Goal: Transaction & Acquisition: Purchase product/service

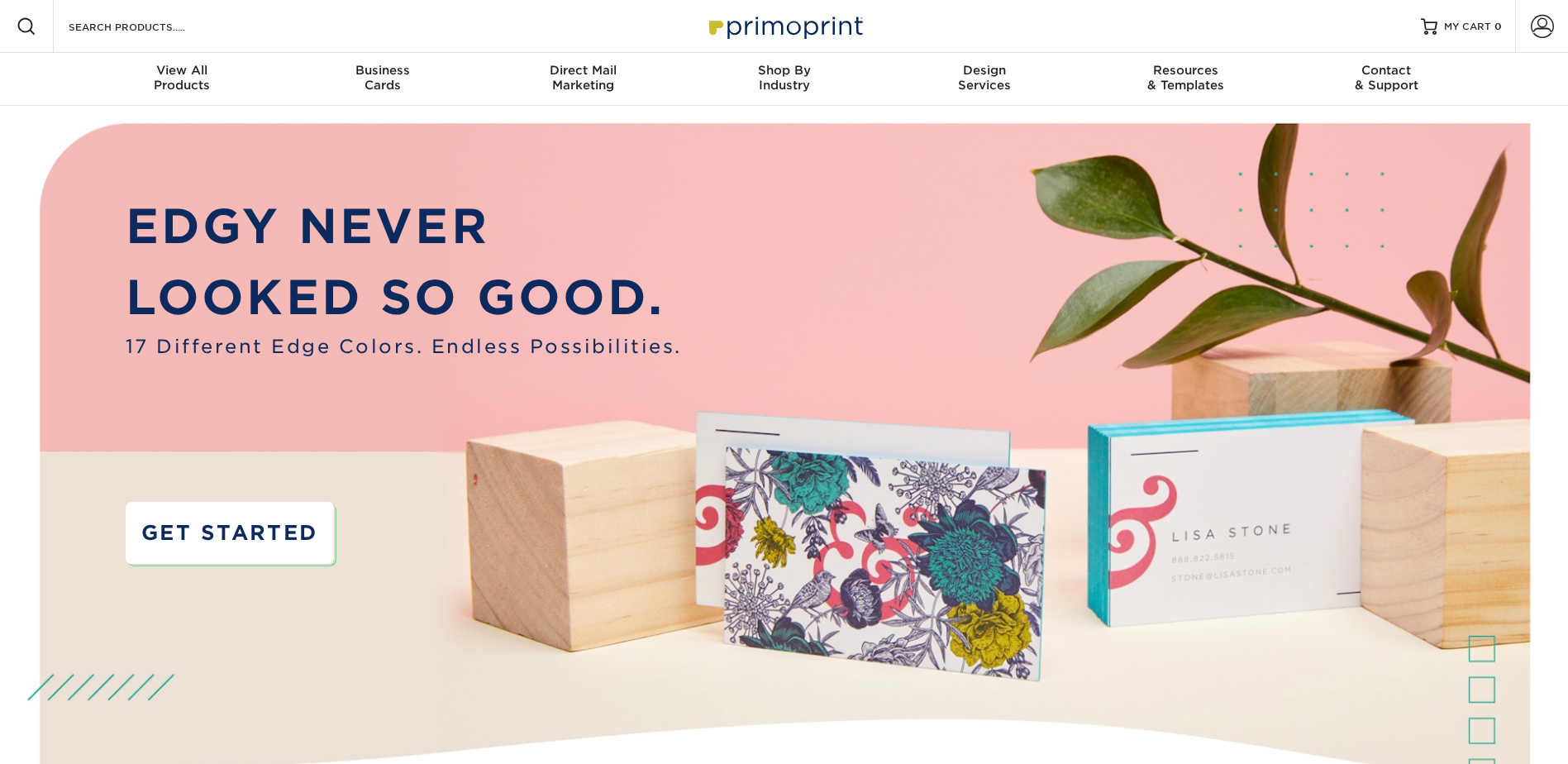
click at [222, 543] on link "GET STARTED" at bounding box center [229, 533] width 208 height 62
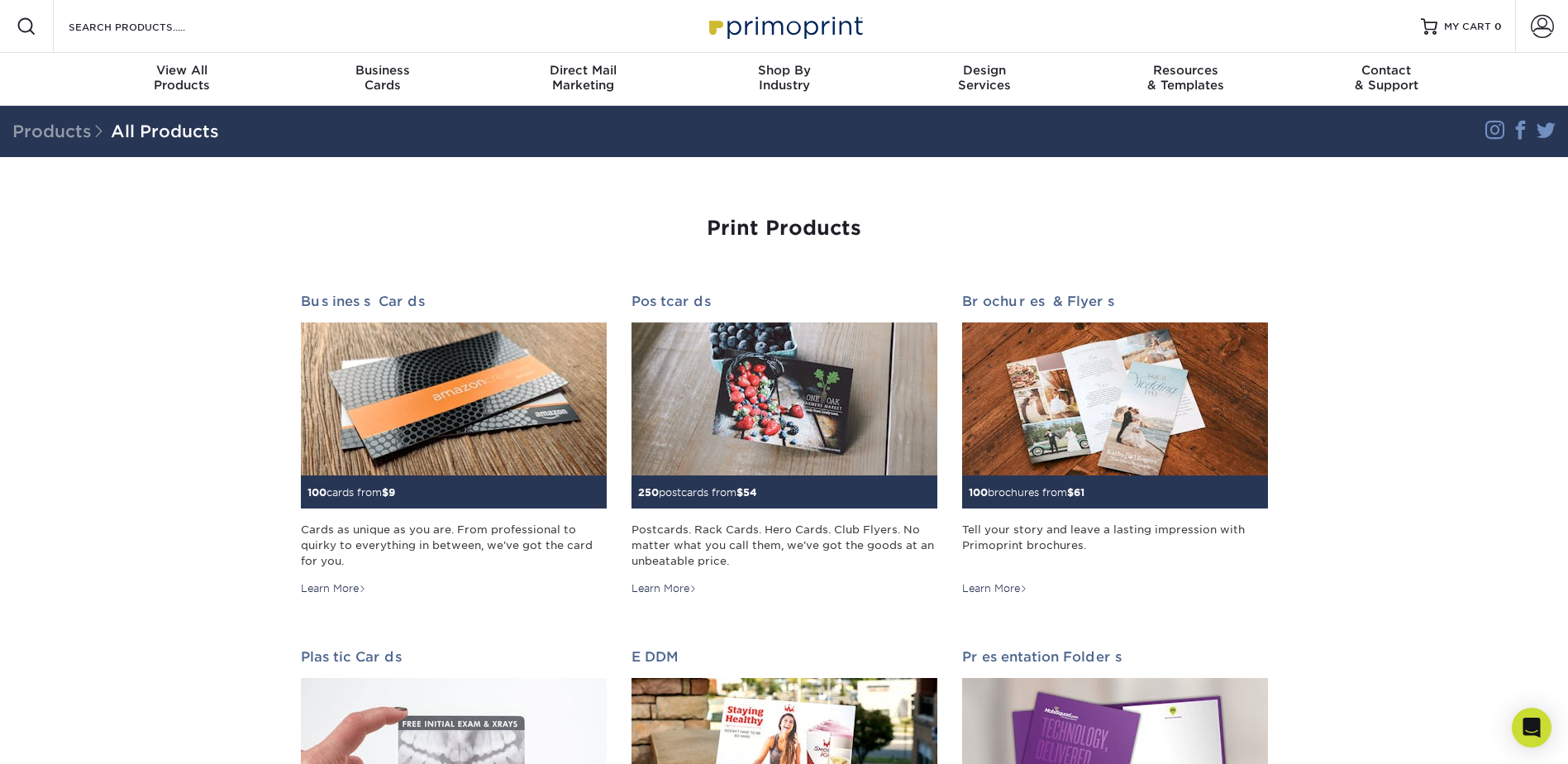
scroll to position [83, 0]
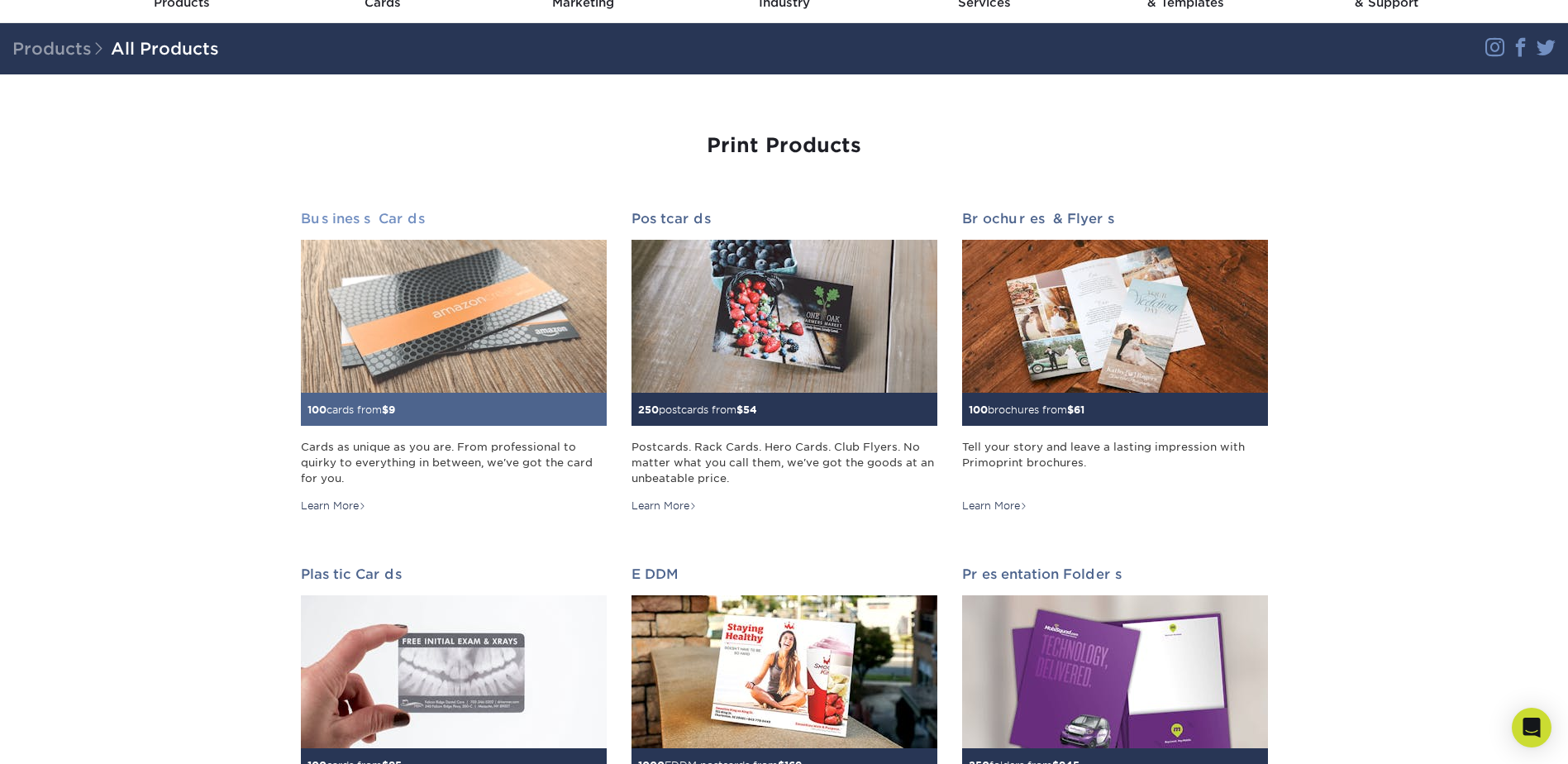
click at [382, 222] on h2 "Business Cards" at bounding box center [454, 219] width 306 height 16
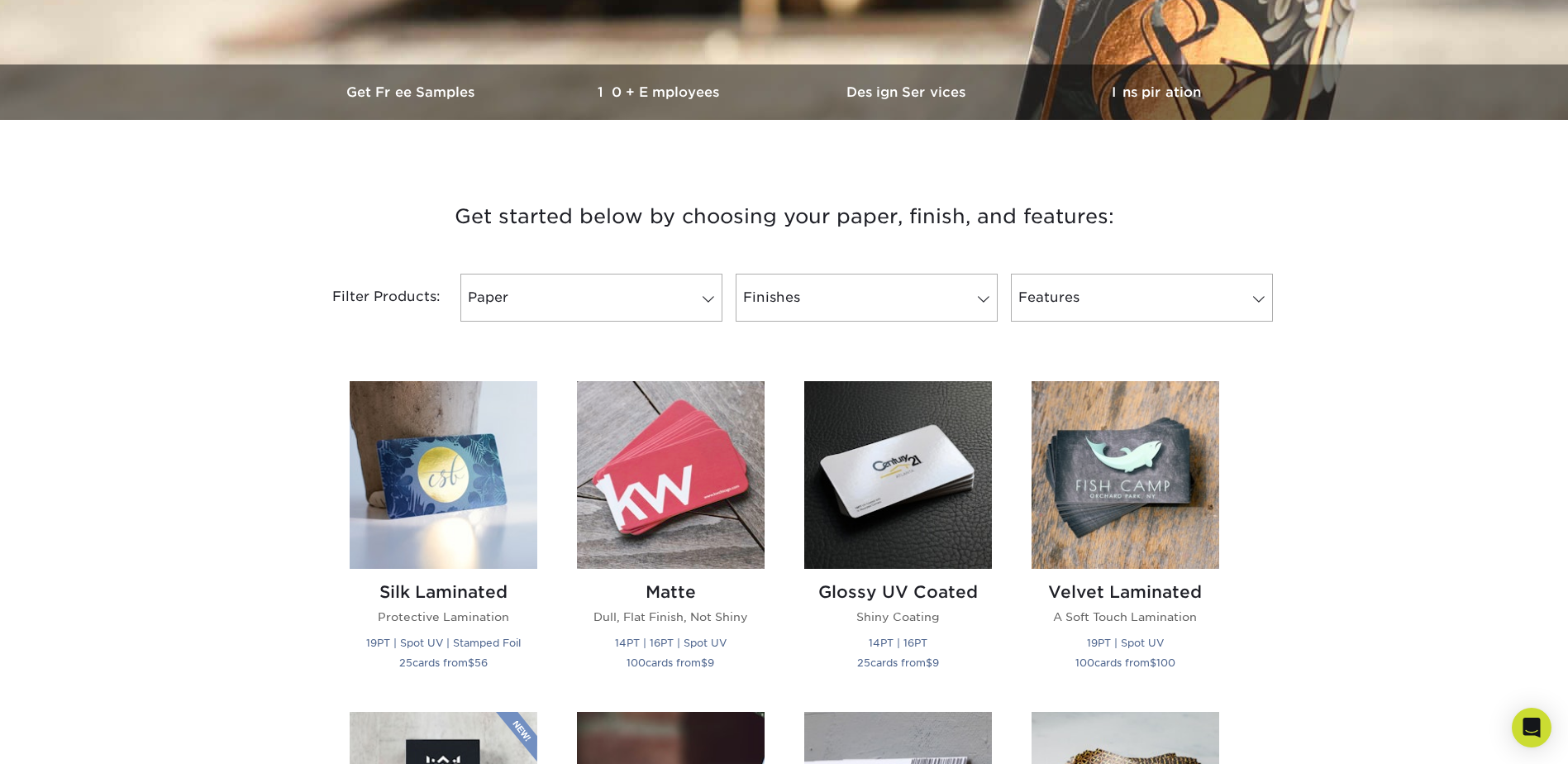
scroll to position [496, 0]
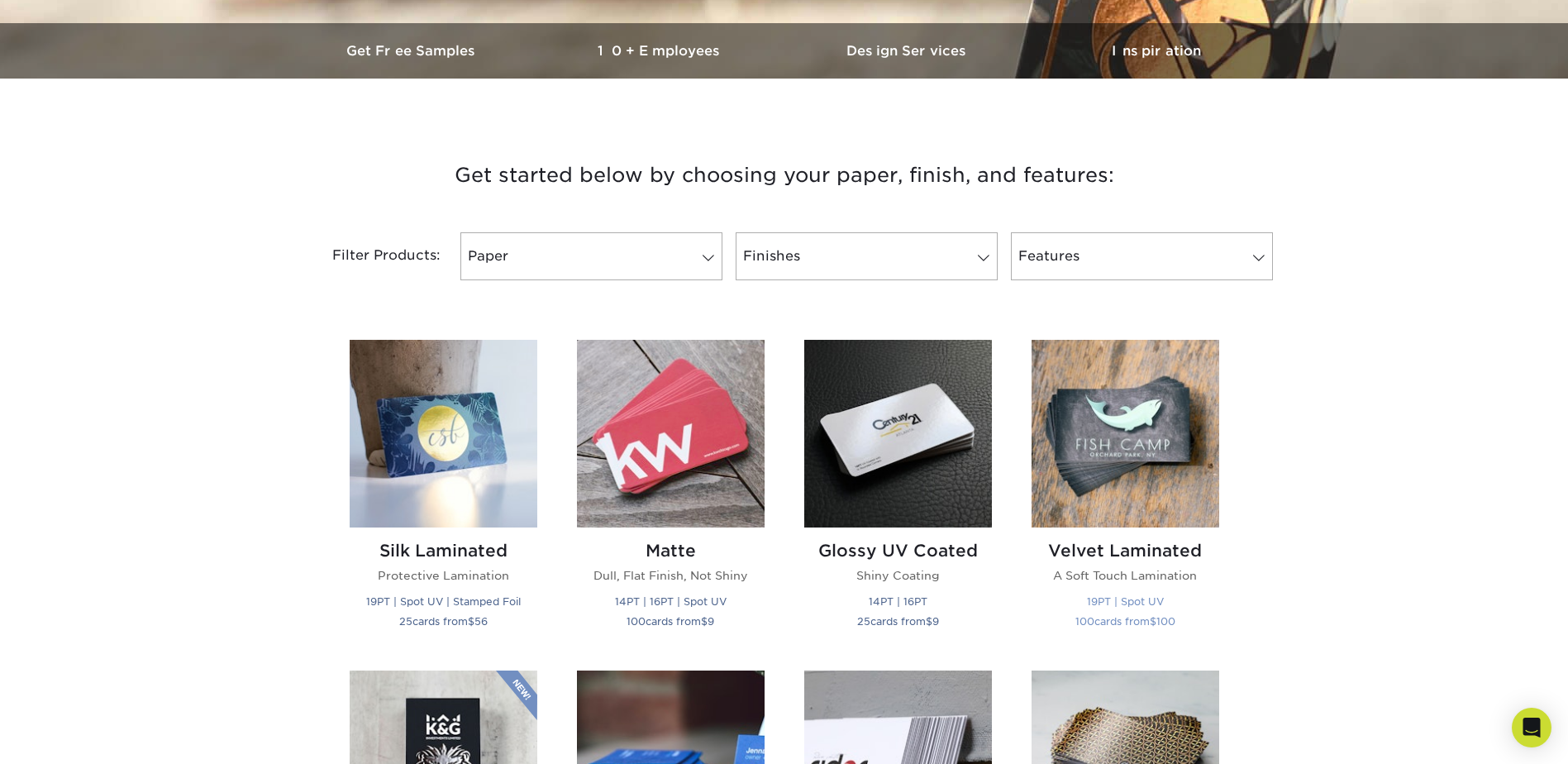
click at [1147, 446] on img at bounding box center [1125, 433] width 188 height 188
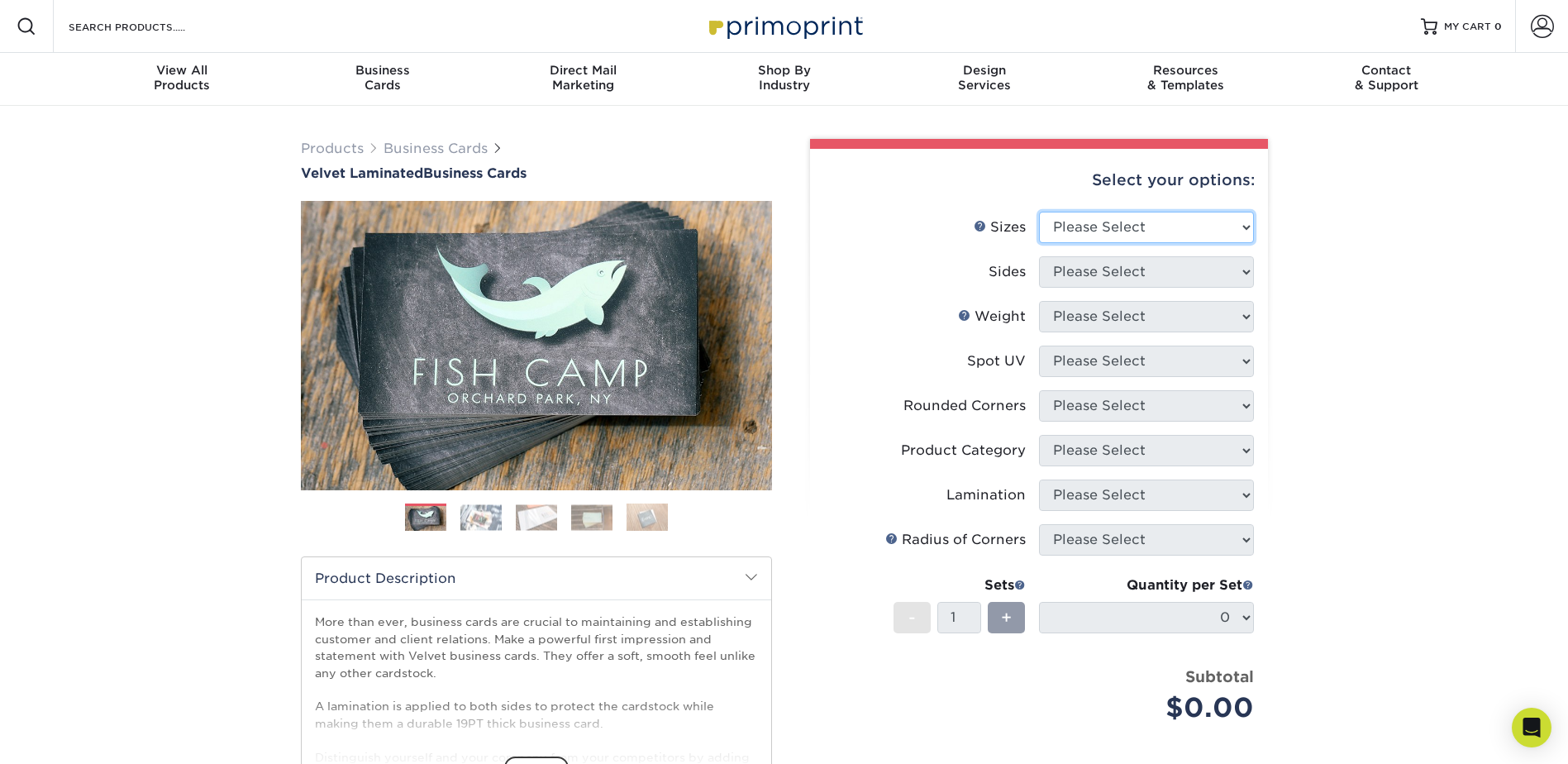
click at [1091, 212] on select "Please Select 1.5" x 3.5" - Mini 1.75" x 3.5" - Mini 2" x 2" - Square 2" x 3" -…" at bounding box center [1147, 228] width 215 height 32
select select "2.00x3.50"
click at [1039, 212] on select "Please Select 1.5" x 3.5" - Mini 1.75" x 3.5" - Mini 2" x 2" - Square 2" x 3" -…" at bounding box center [1147, 228] width 215 height 32
click at [1078, 269] on select "Please Select Print Both Sides Print Front Only" at bounding box center [1147, 272] width 215 height 32
select select "13abbda7-1d64-4f25-8bb2-c179b224825d"
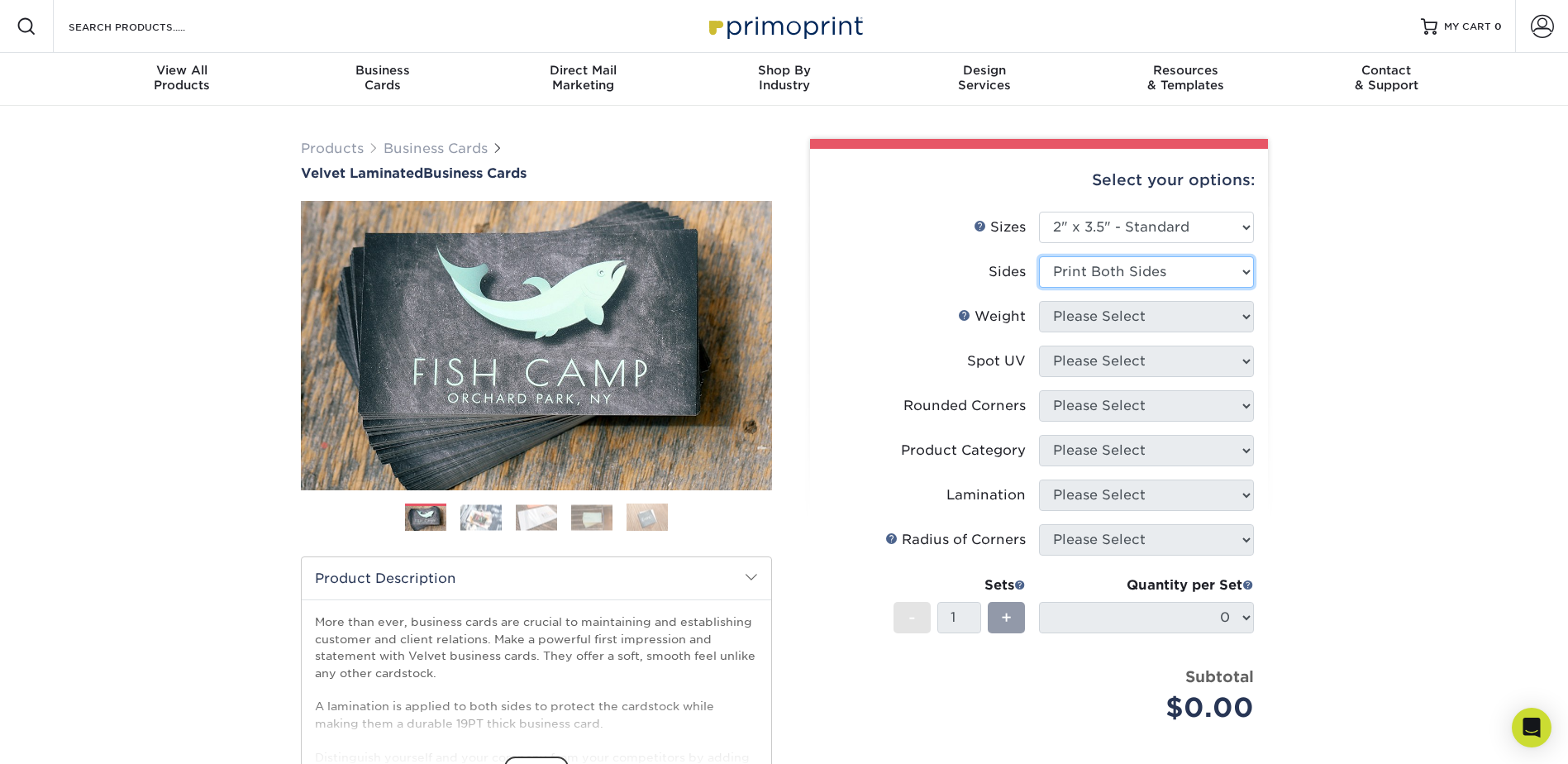
click at [1039, 256] on select "Please Select Print Both Sides Print Front Only" at bounding box center [1147, 272] width 215 height 32
click at [1084, 305] on select "Please Select 16PT" at bounding box center [1147, 317] width 215 height 32
select select "16PT"
click at [1039, 301] on select "Please Select 16PT" at bounding box center [1147, 317] width 215 height 32
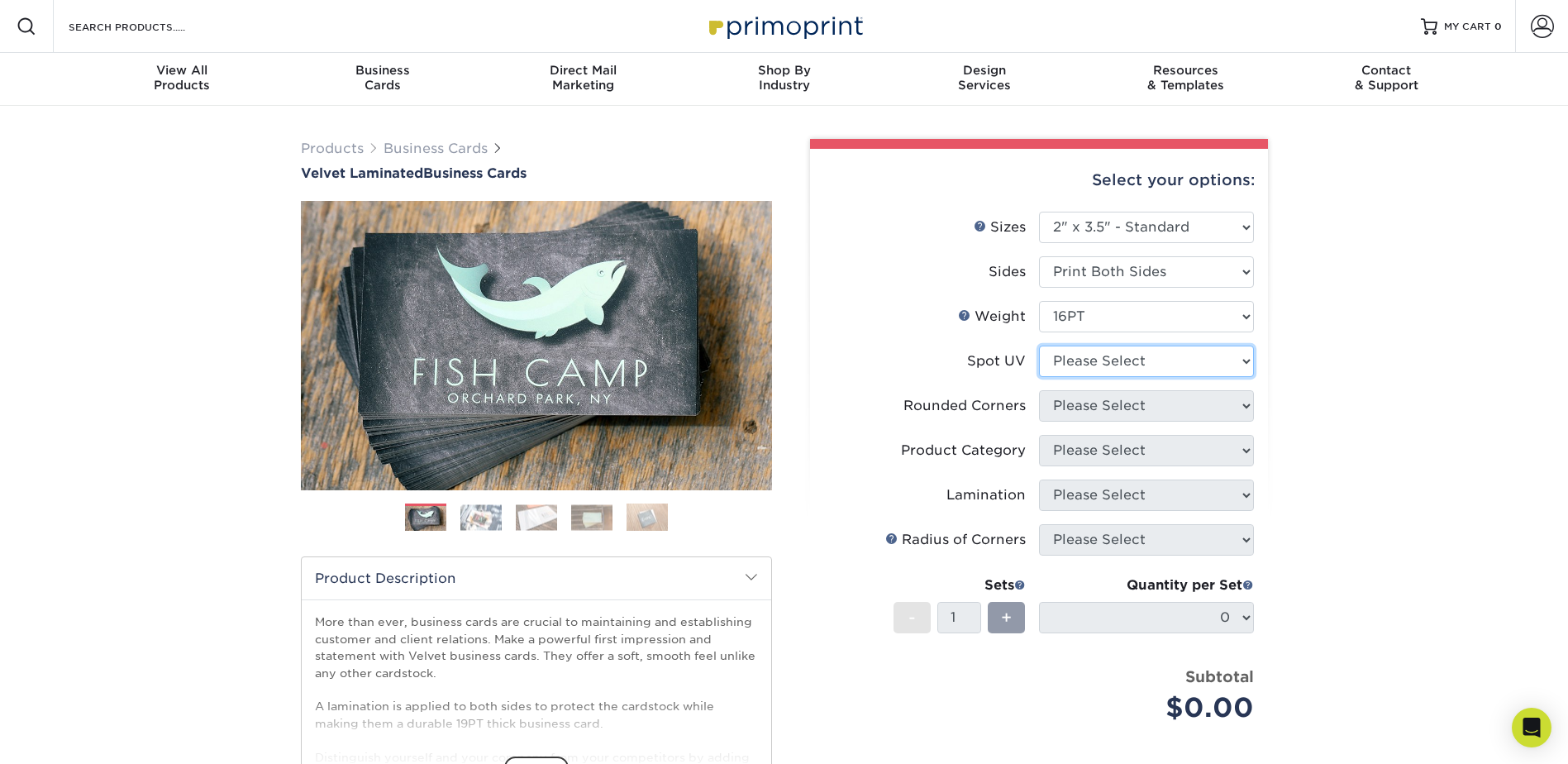
click at [1080, 348] on select "Please Select No Spot UV Front and Back (Both Sides) Front Only Back Only" at bounding box center [1147, 362] width 215 height 32
select select "3"
click at [1039, 346] on select "Please Select No Spot UV Front and Back (Both Sides) Front Only Back Only" at bounding box center [1147, 362] width 215 height 32
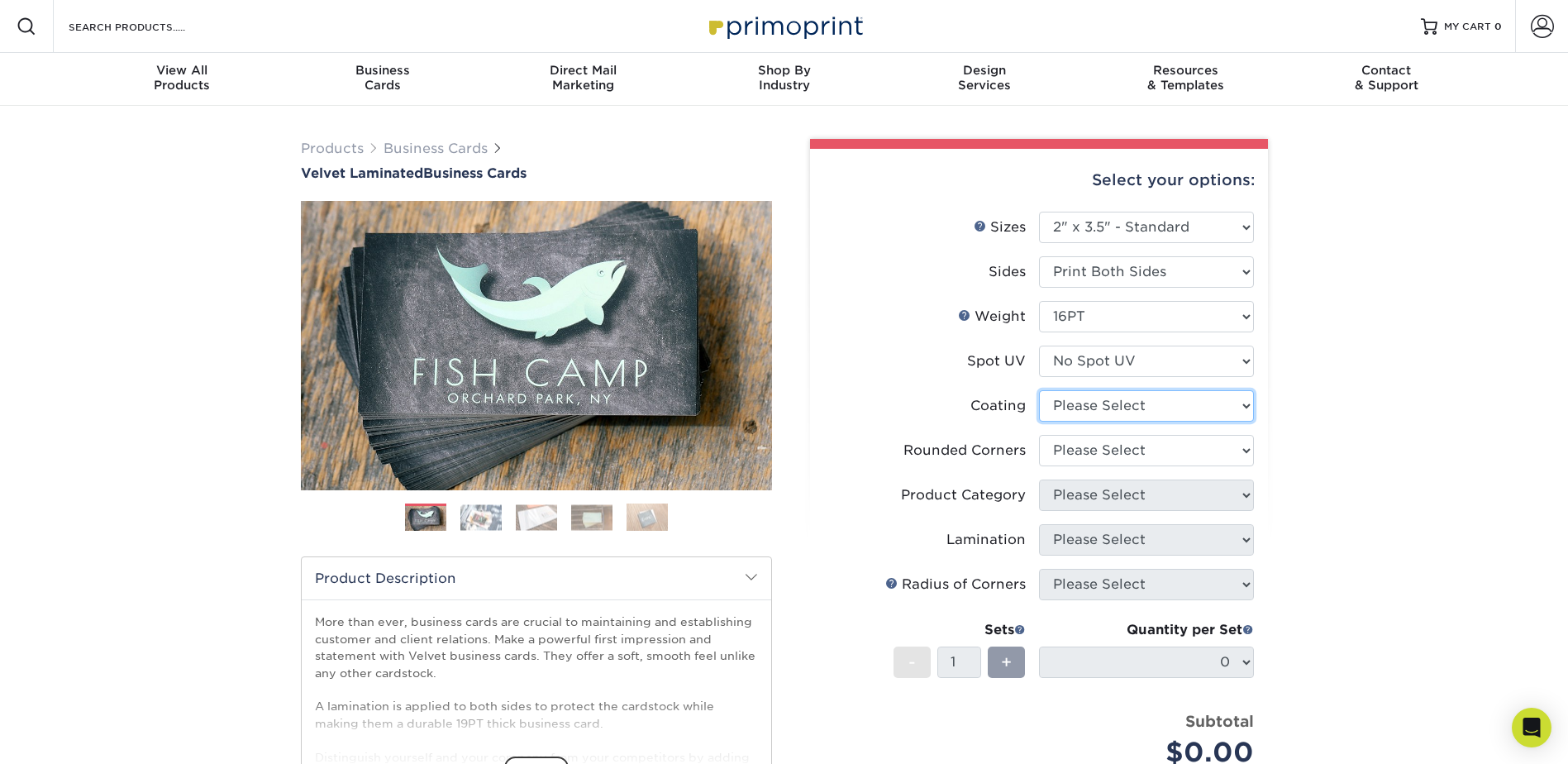
click at [1080, 408] on select at bounding box center [1147, 406] width 215 height 32
select select "3e7618de-abca-4bda-9f97-8b9129e913d8"
click at [1039, 390] on select at bounding box center [1147, 406] width 215 height 32
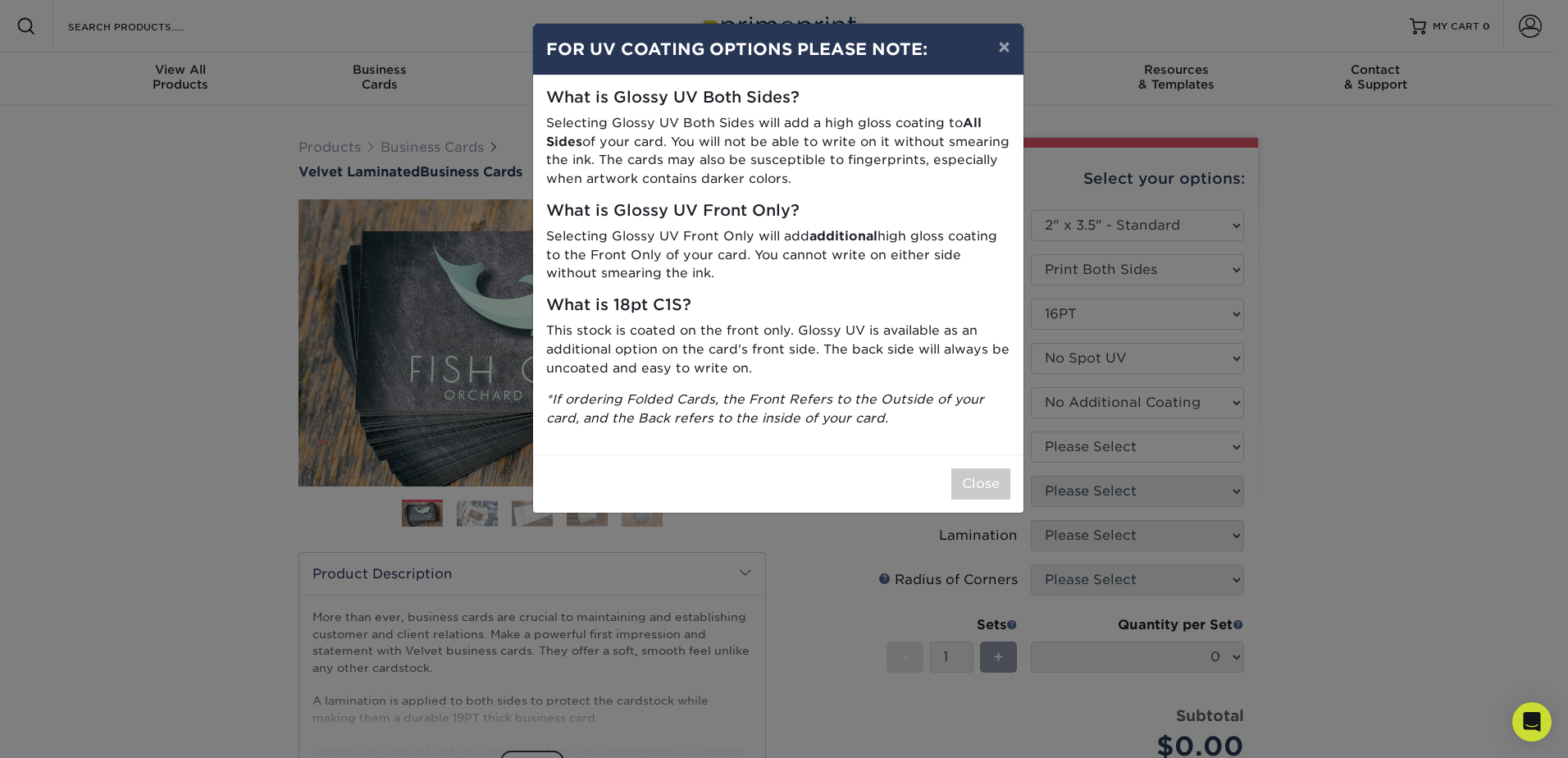
click at [800, 326] on p "This stock is coated on the front only. Glossy UV is available as an additional…" at bounding box center [778, 349] width 464 height 56
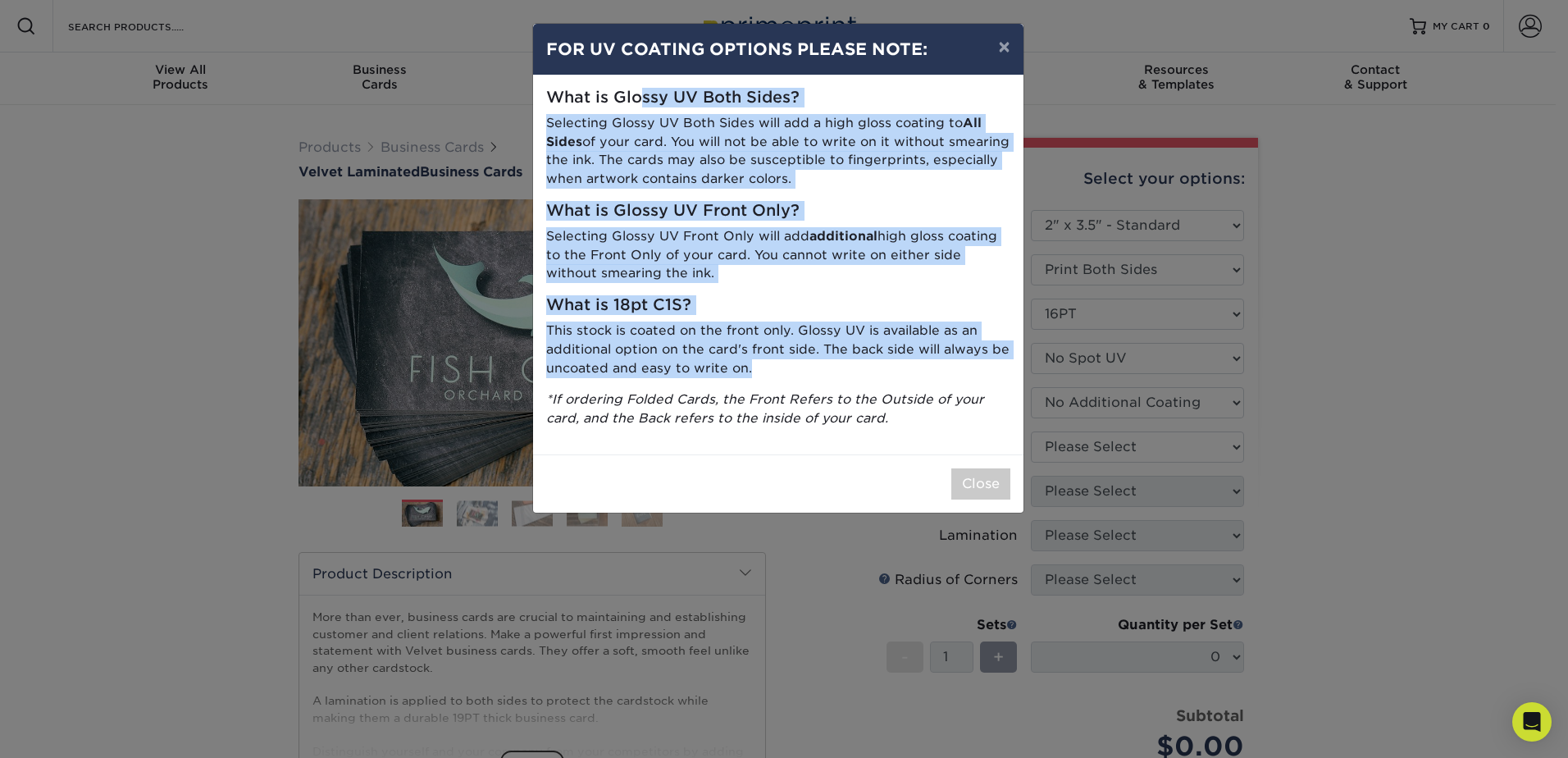
drag, startPoint x: 655, startPoint y: 91, endPoint x: 810, endPoint y: 383, distance: 330.6
click at [810, 383] on div "What is Glossy UV Both Sides? Selecting Glossy UV Both Sides will add a high gl…" at bounding box center [778, 264] width 490 height 379
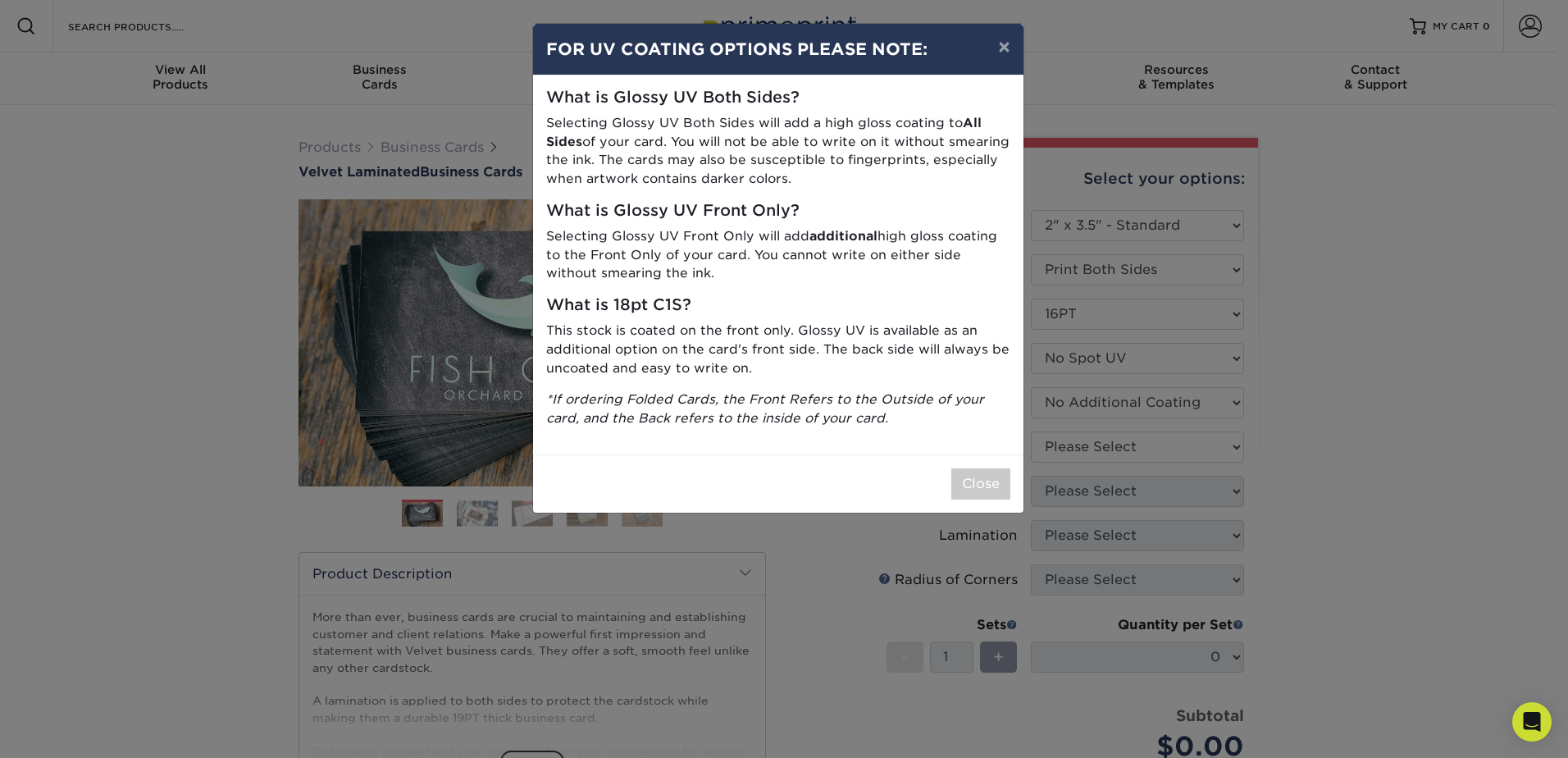
drag, startPoint x: 810, startPoint y: 383, endPoint x: 835, endPoint y: 405, distance: 33.3
click at [816, 406] on icon "*If ordering Folded Cards, the Front Refers to the Outside of your card, and th…" at bounding box center [765, 408] width 438 height 34
drag, startPoint x: 812, startPoint y: 418, endPoint x: 816, endPoint y: 373, distance: 45.2
click at [812, 417] on icon "*If ordering Folded Cards, the Front Refers to the Outside of your card, and th…" at bounding box center [765, 408] width 438 height 34
click at [1003, 47] on button "×" at bounding box center [1003, 46] width 38 height 46
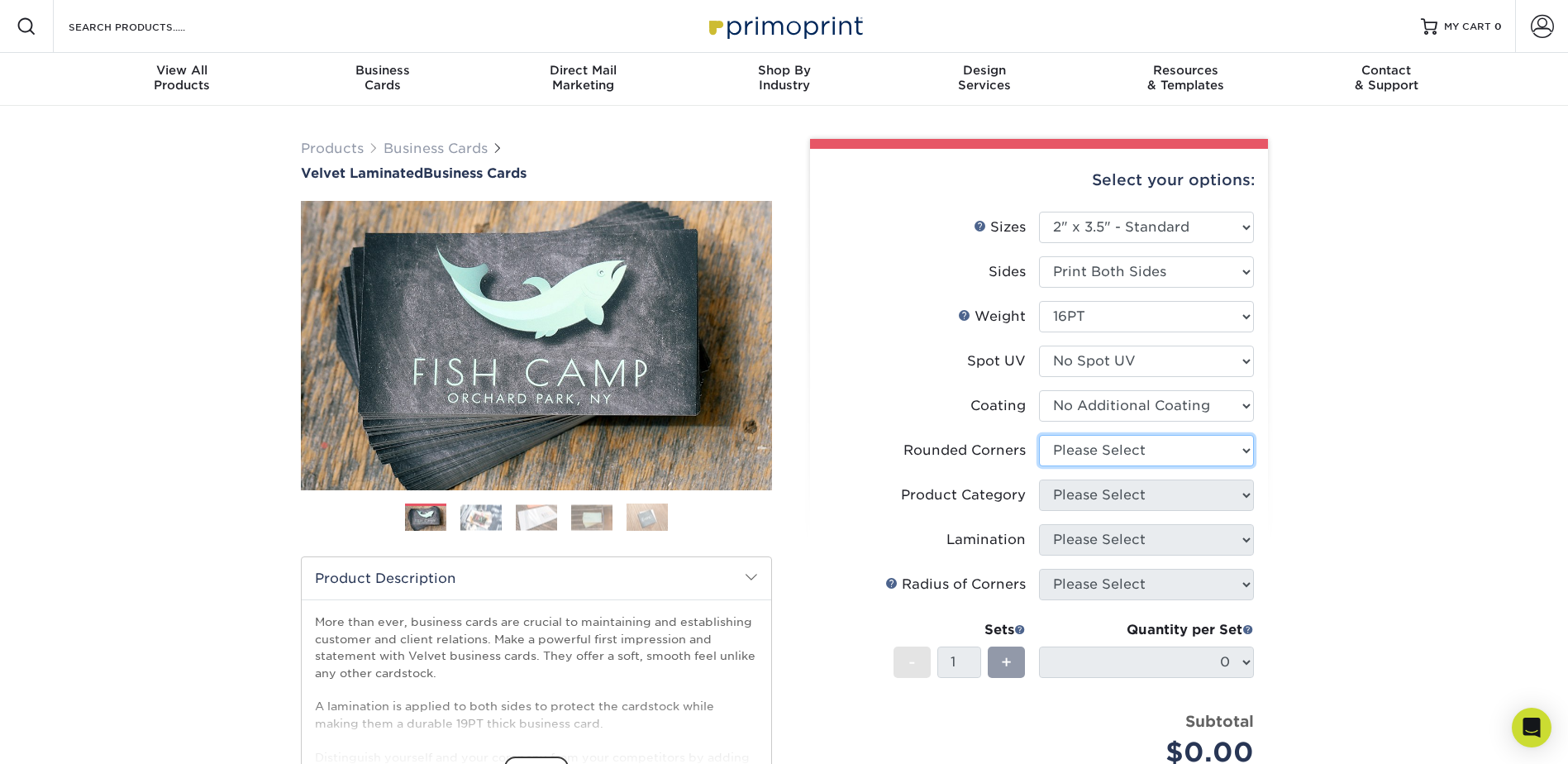
click at [1091, 465] on select "Please Select Yes - Round 2 Corners Yes - Round 4 Corners No" at bounding box center [1147, 451] width 215 height 32
select select "0"
click at [1039, 435] on select "Please Select Yes - Round 2 Corners Yes - Round 4 Corners No" at bounding box center [1147, 451] width 215 height 32
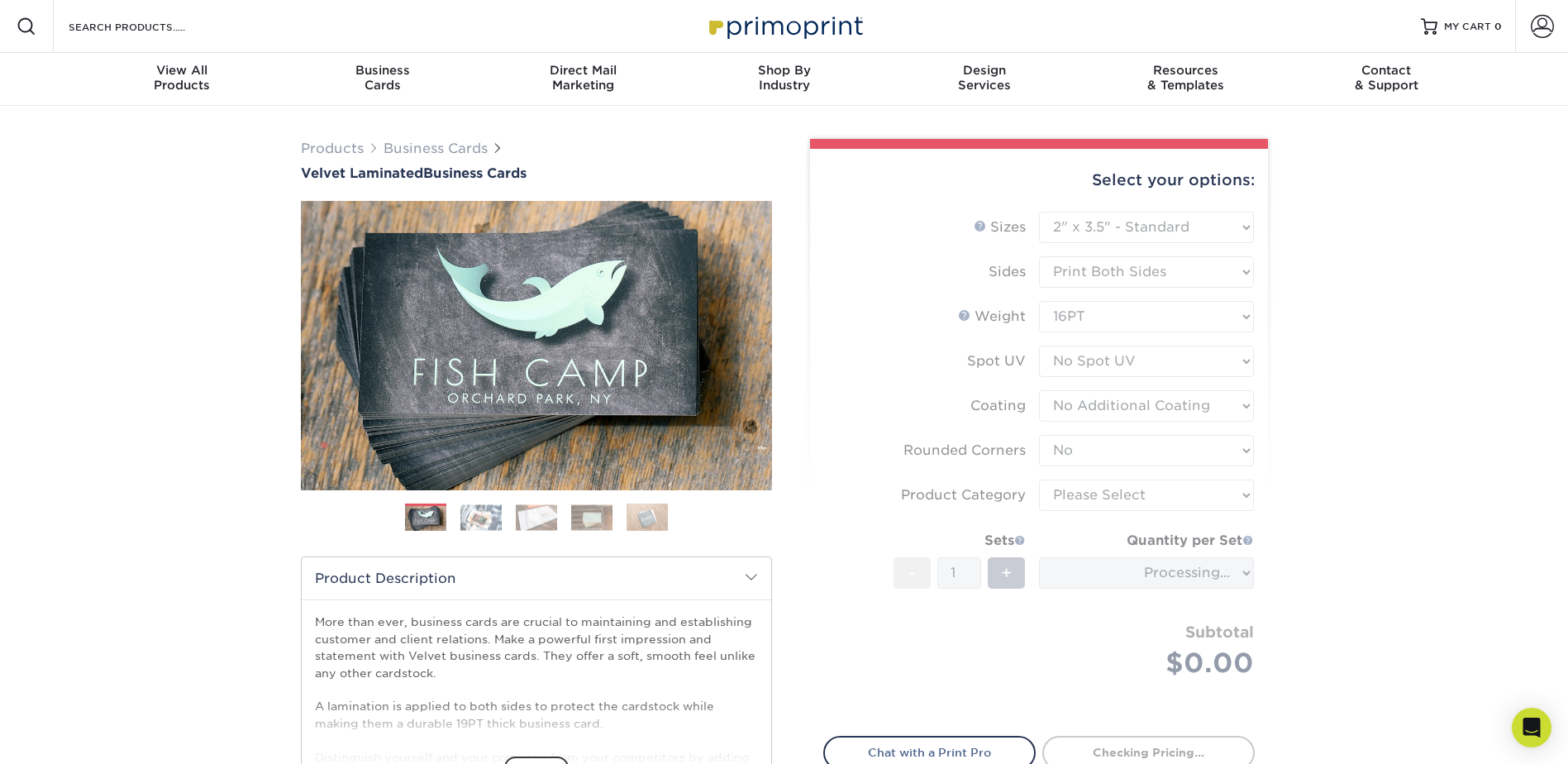
click at [1070, 508] on form "Sizes Help Sizes Please Select 1.5" x 3.5" - Mini 1.75" x 3.5" - Mini 2" x 2" -…" at bounding box center [1039, 464] width 431 height 505
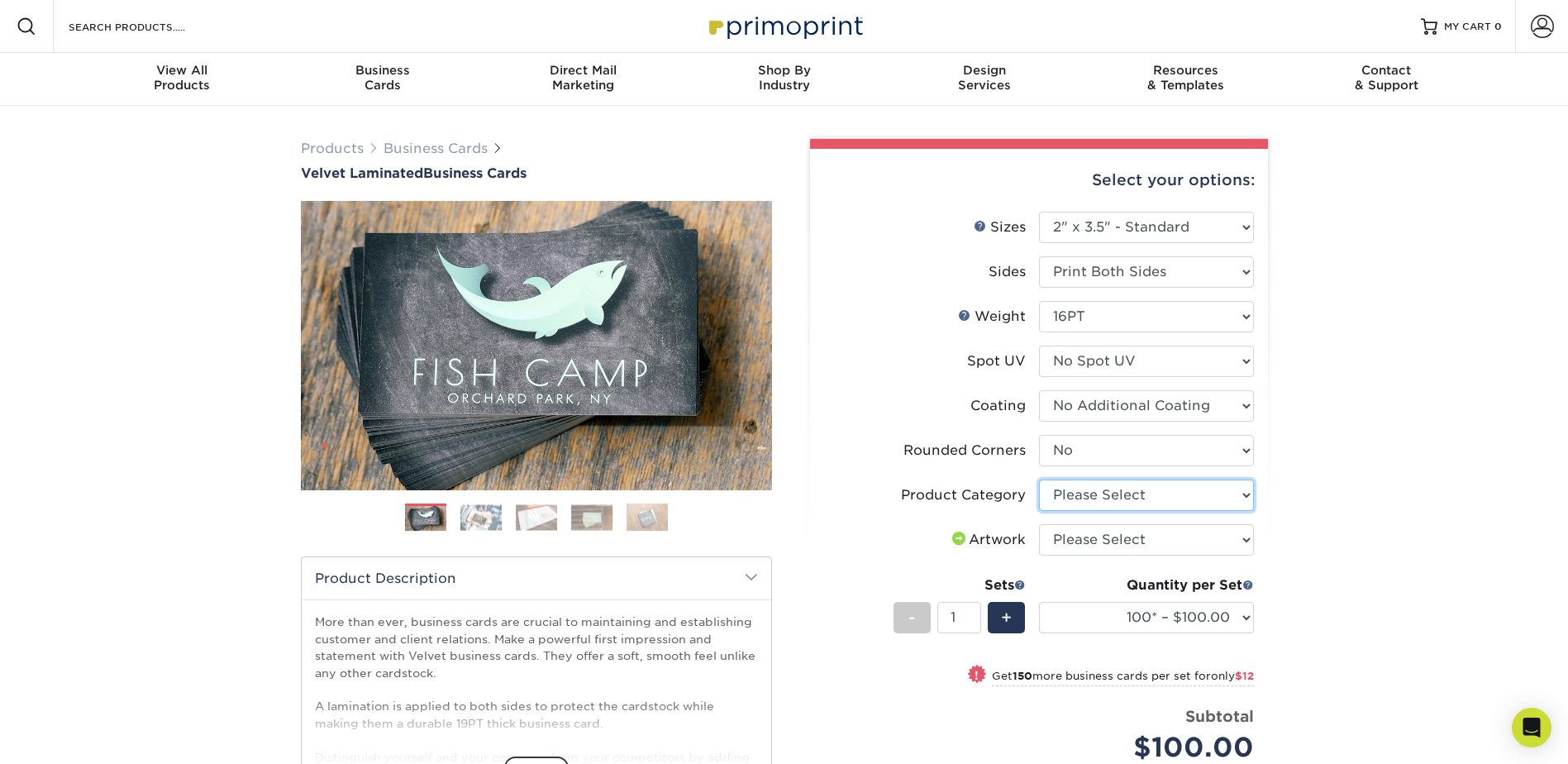
click at [1073, 495] on select "Please Select Business Cards" at bounding box center [1147, 495] width 215 height 32
select select "3b5148f1-0588-4f88-a218-97bcfdce65c1"
click at [1039, 479] on select "Please Select Business Cards" at bounding box center [1147, 495] width 215 height 32
click at [1085, 543] on select "Please Select I will upload files I need a design - $100" at bounding box center [1147, 540] width 215 height 32
select select "upload"
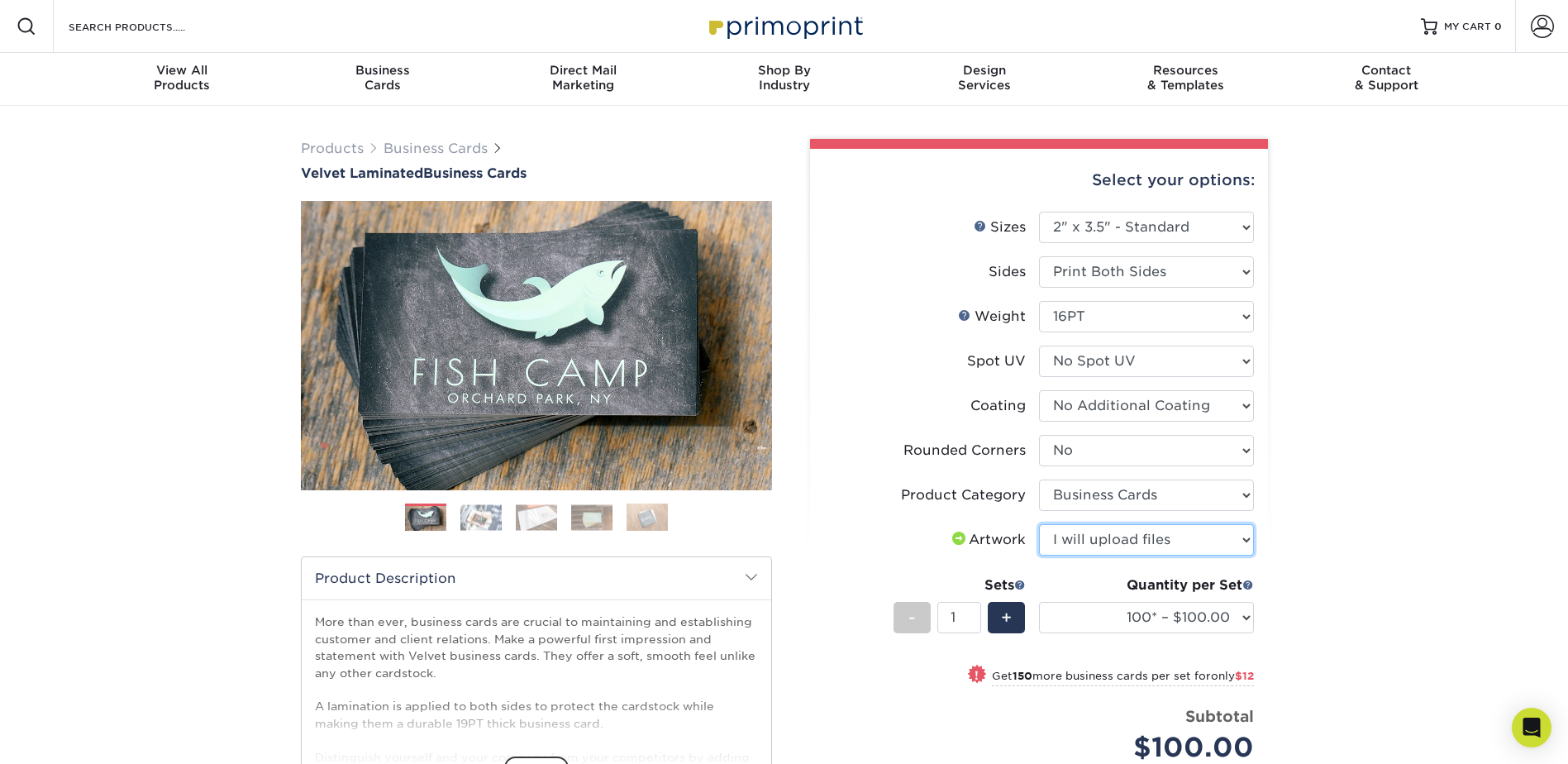
click at [1039, 524] on select "Please Select I will upload files I need a design - $100" at bounding box center [1147, 540] width 215 height 32
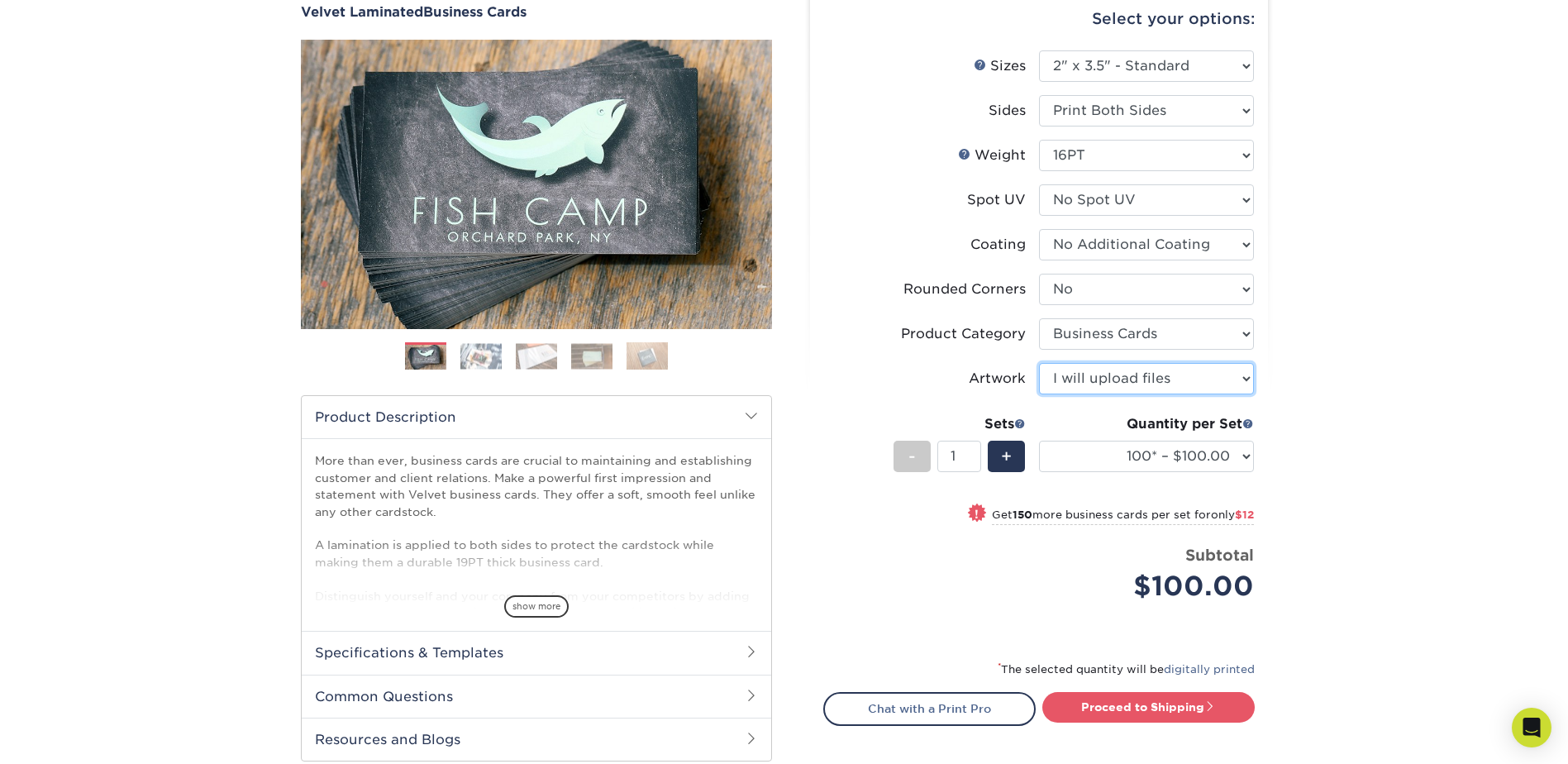
scroll to position [165, 0]
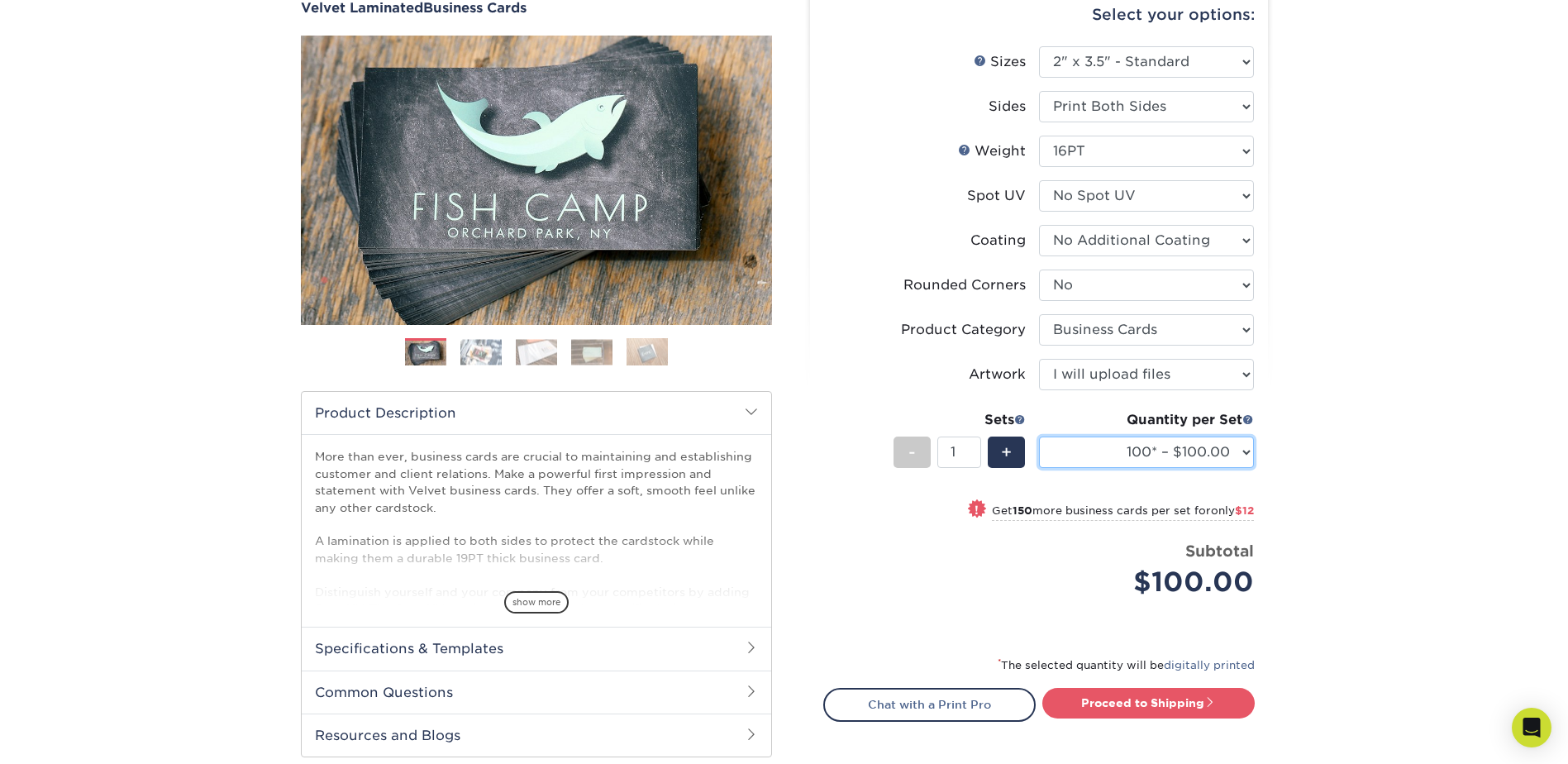
click at [1207, 450] on select "100* – $100.00 250* – $112.00 500 – $120.00 1000 – $156.00 2500 – $307.00 5000 …" at bounding box center [1147, 453] width 215 height 32
select select "250* – $112.00"
click at [1039, 437] on select "100* – $100.00 250* – $112.00 500 – $120.00 1000 – $156.00 2500 – $307.00 5000 …" at bounding box center [1147, 453] width 215 height 32
click at [1183, 459] on select "100* – $100.00 250* – $112.00 500 – $120.00 1000 – $156.00 2500 – $307.00 5000 …" at bounding box center [1147, 453] width 215 height 32
click at [1039, 437] on select "100* – $100.00 250* – $112.00 500 – $120.00 1000 – $156.00 2500 – $307.00 5000 …" at bounding box center [1147, 453] width 215 height 32
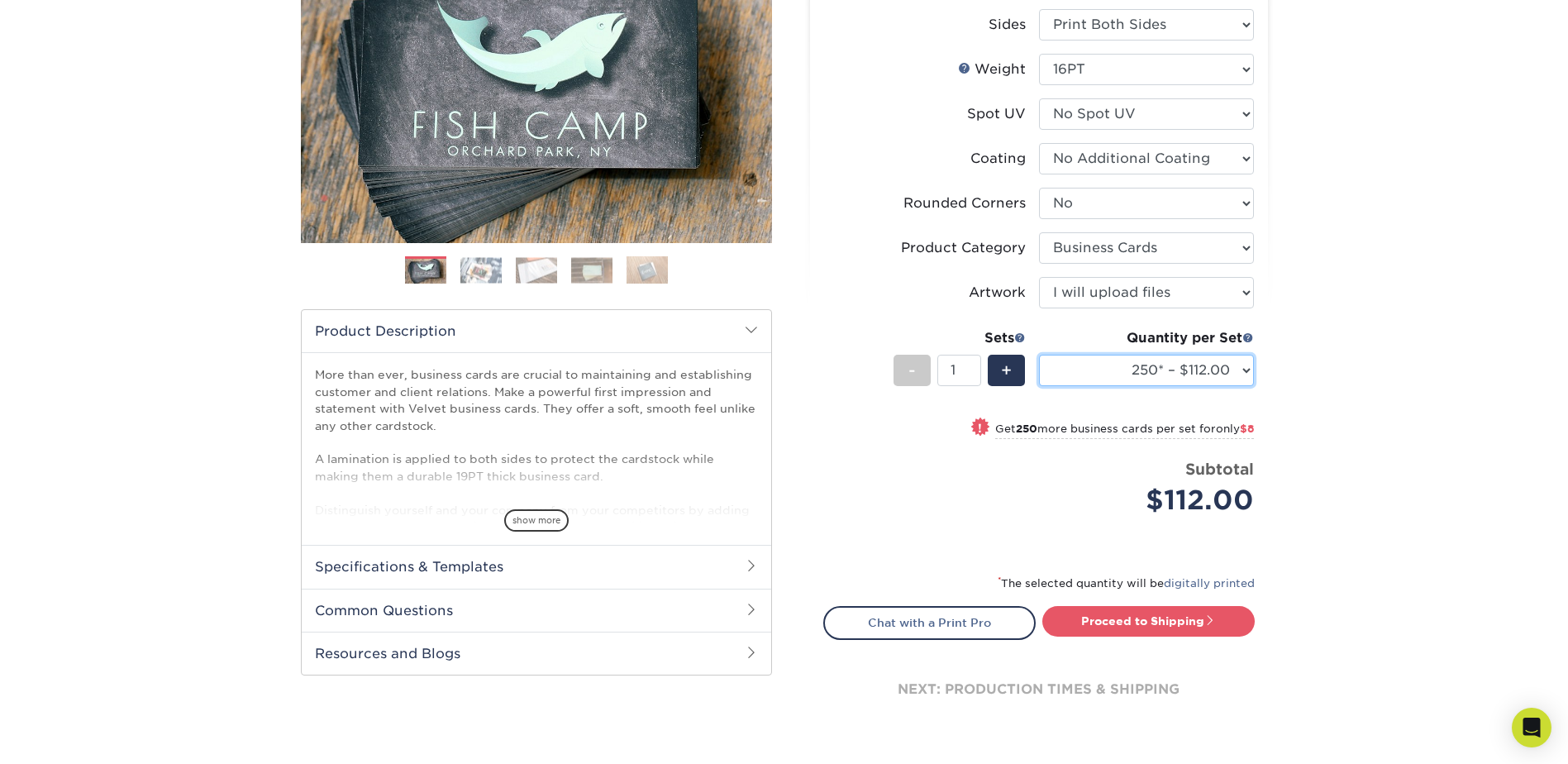
scroll to position [248, 0]
click at [1119, 621] on link "Proceed to Shipping" at bounding box center [1148, 620] width 213 height 30
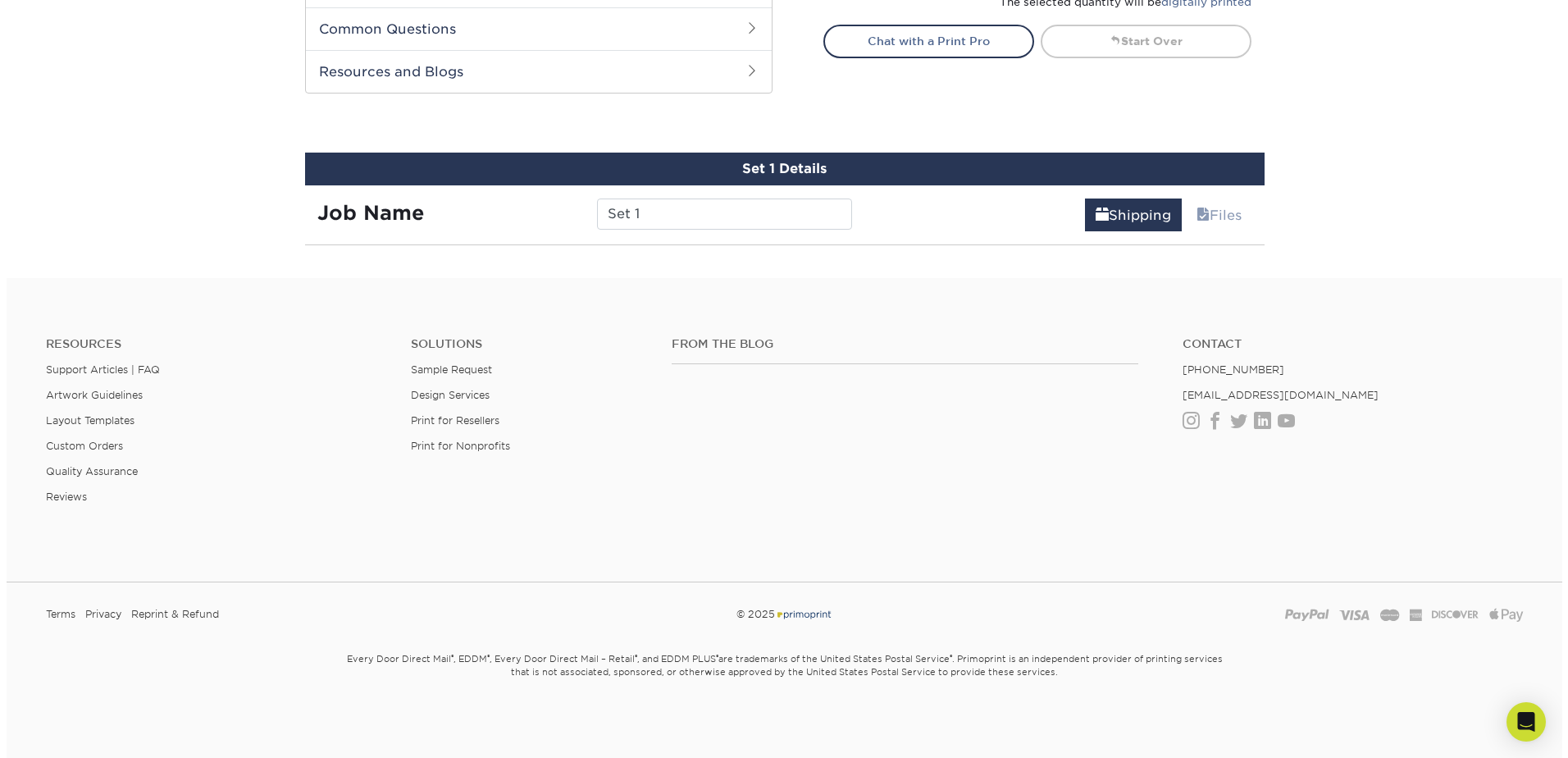
scroll to position [891, 0]
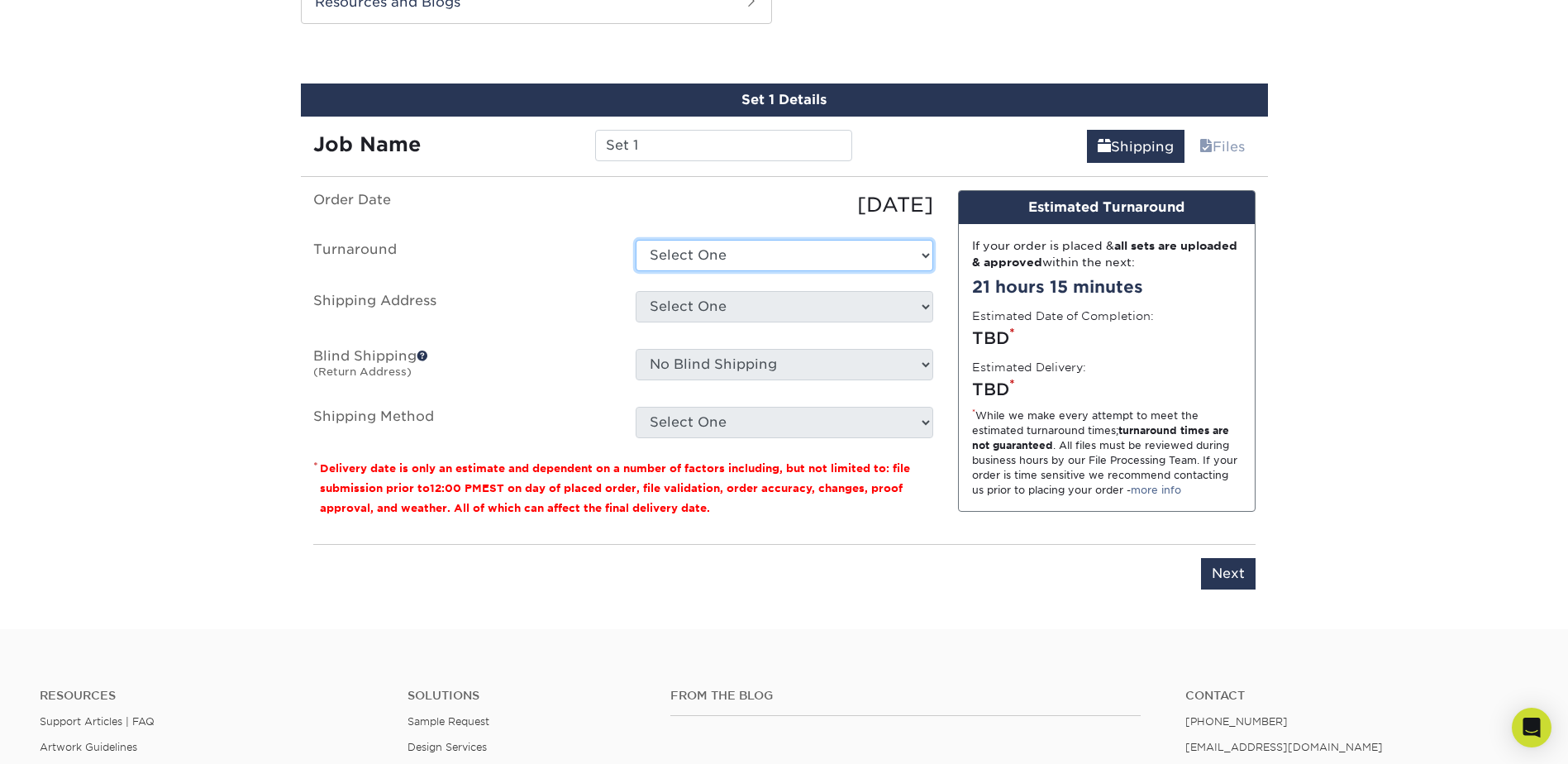
click at [698, 256] on select "Select One 2-4 Business Days 2 Day Next Business Day" at bounding box center [784, 256] width 297 height 32
click at [685, 210] on div "09/29/2025" at bounding box center [784, 205] width 322 height 30
drag, startPoint x: 551, startPoint y: 146, endPoint x: 483, endPoint y: 148, distance: 68.0
click at [483, 147] on div "Job Name Set 1" at bounding box center [583, 146] width 565 height 32
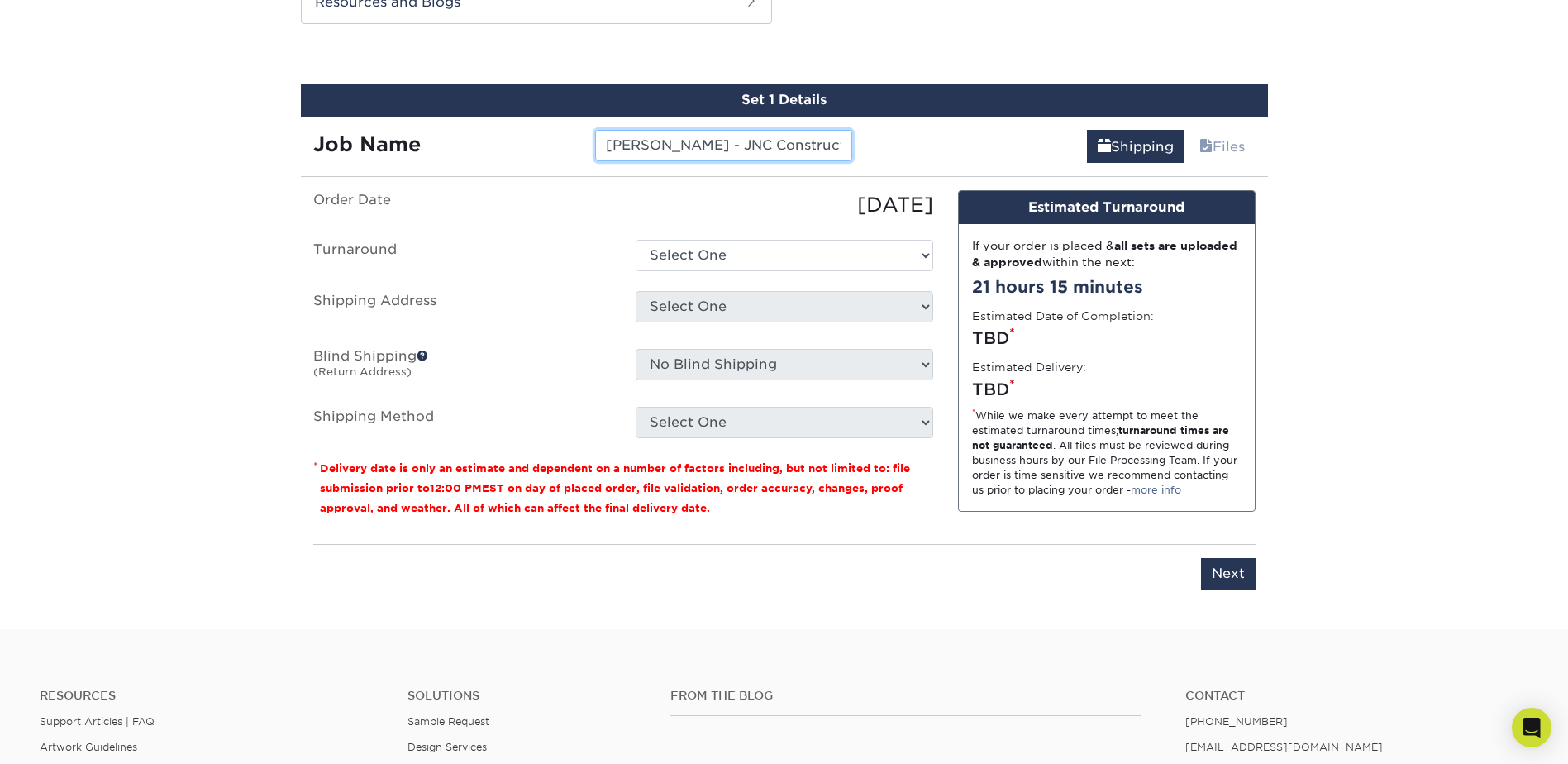
type input "John Q. - JNC Construction"
click at [664, 258] on select "Select One 2-4 Business Days 2 Day Next Business Day" at bounding box center [784, 256] width 297 height 32
select select "cb254759-61b2-41e5-bb52-a60bae6392c4"
click at [635, 240] on select "Select One 2-4 Business Days 2 Day Next Business Day" at bounding box center [784, 256] width 297 height 32
click at [688, 306] on select "Select One + Add New Address - Login" at bounding box center [784, 307] width 297 height 32
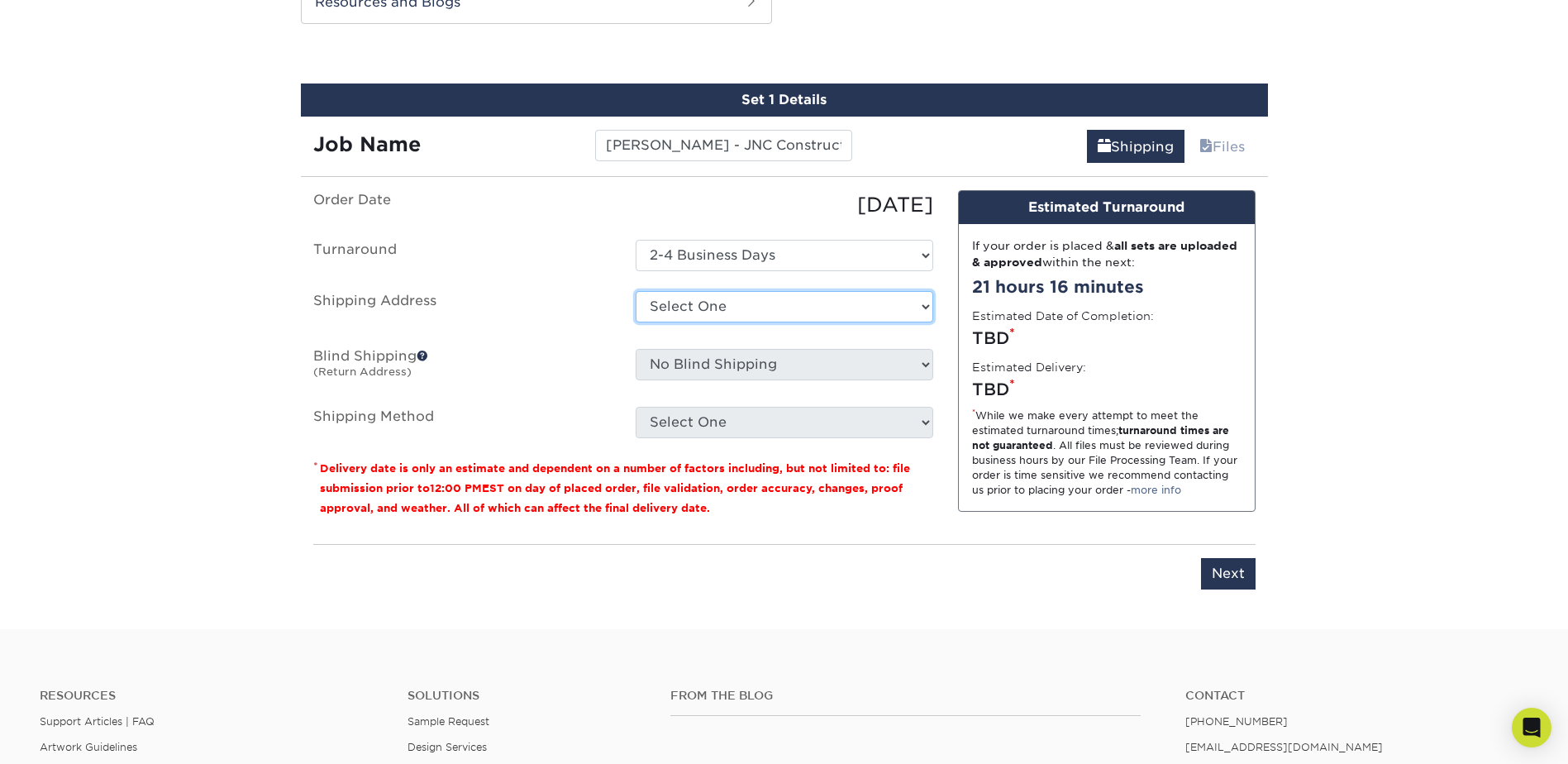
select select "newaddress"
click at [635, 291] on select "Select One + Add New Address - Login" at bounding box center [784, 307] width 297 height 32
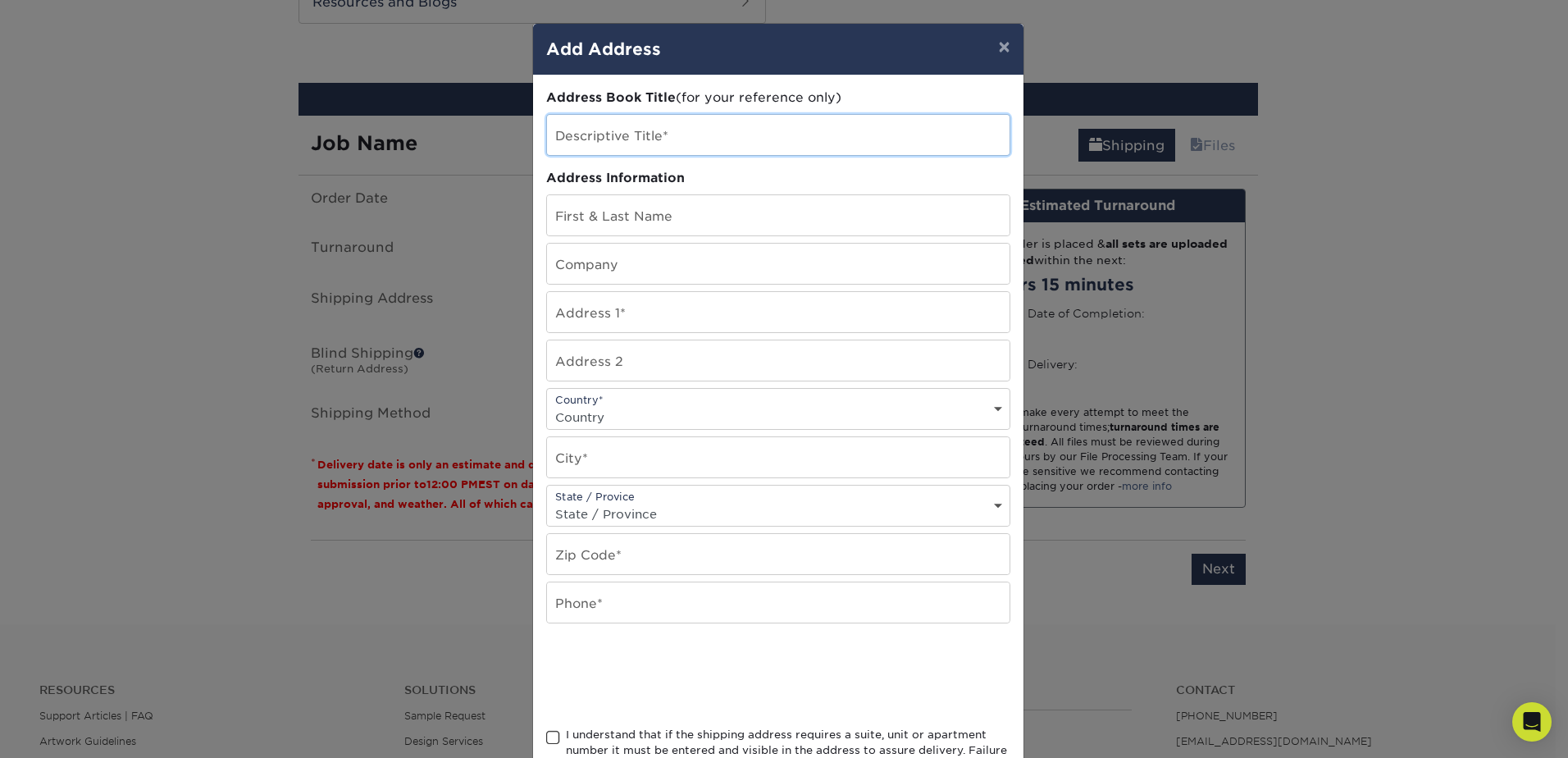
click at [610, 143] on input "text" at bounding box center [778, 135] width 462 height 40
type input "John Quintana"
type input "8000 SW 88th Ct Miami, FL 33173"
type input "JNC Construction Inc."
select select "US"
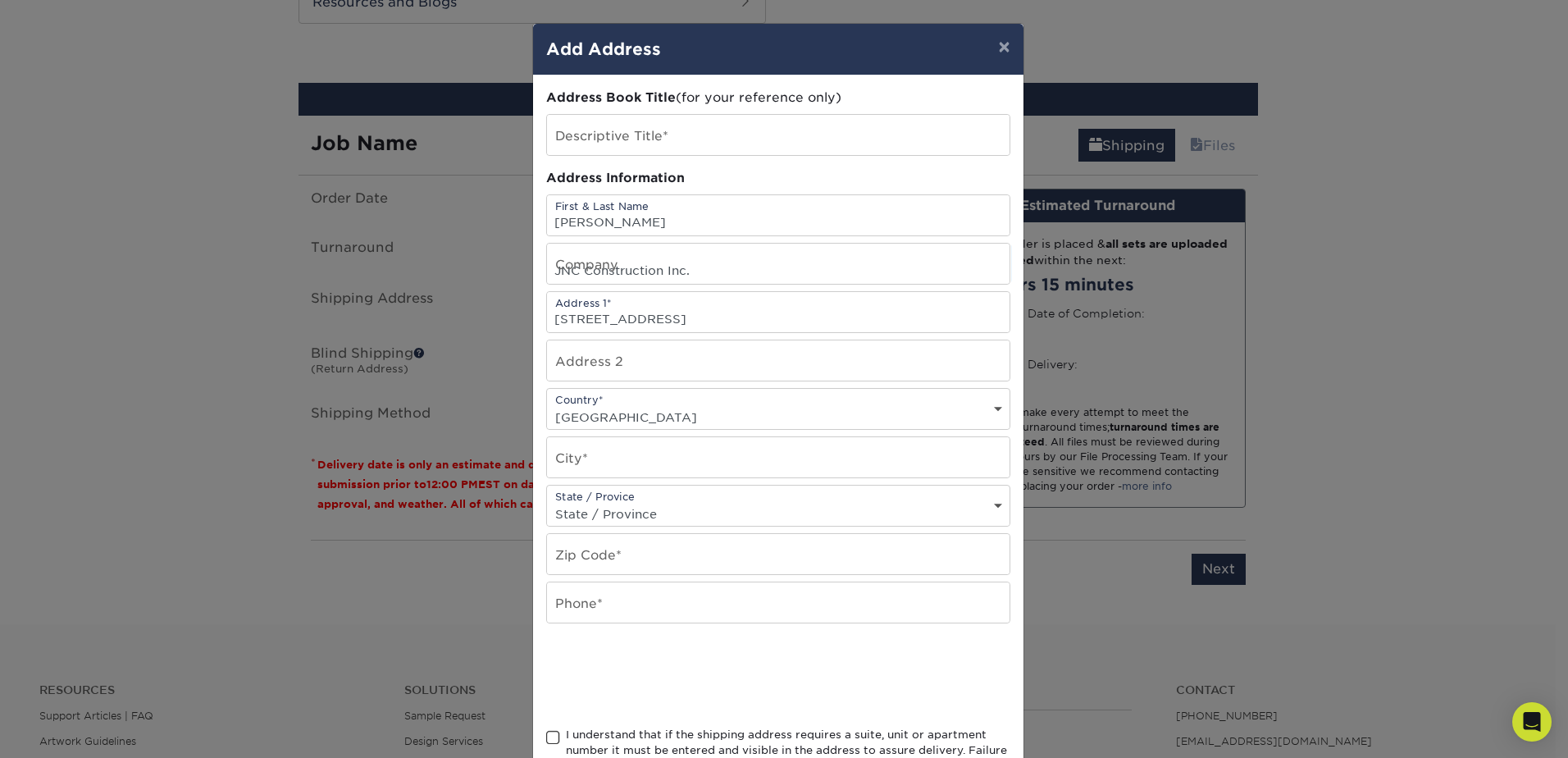
type input "Miami"
select select "FL"
type input "33173"
type input "3054014950"
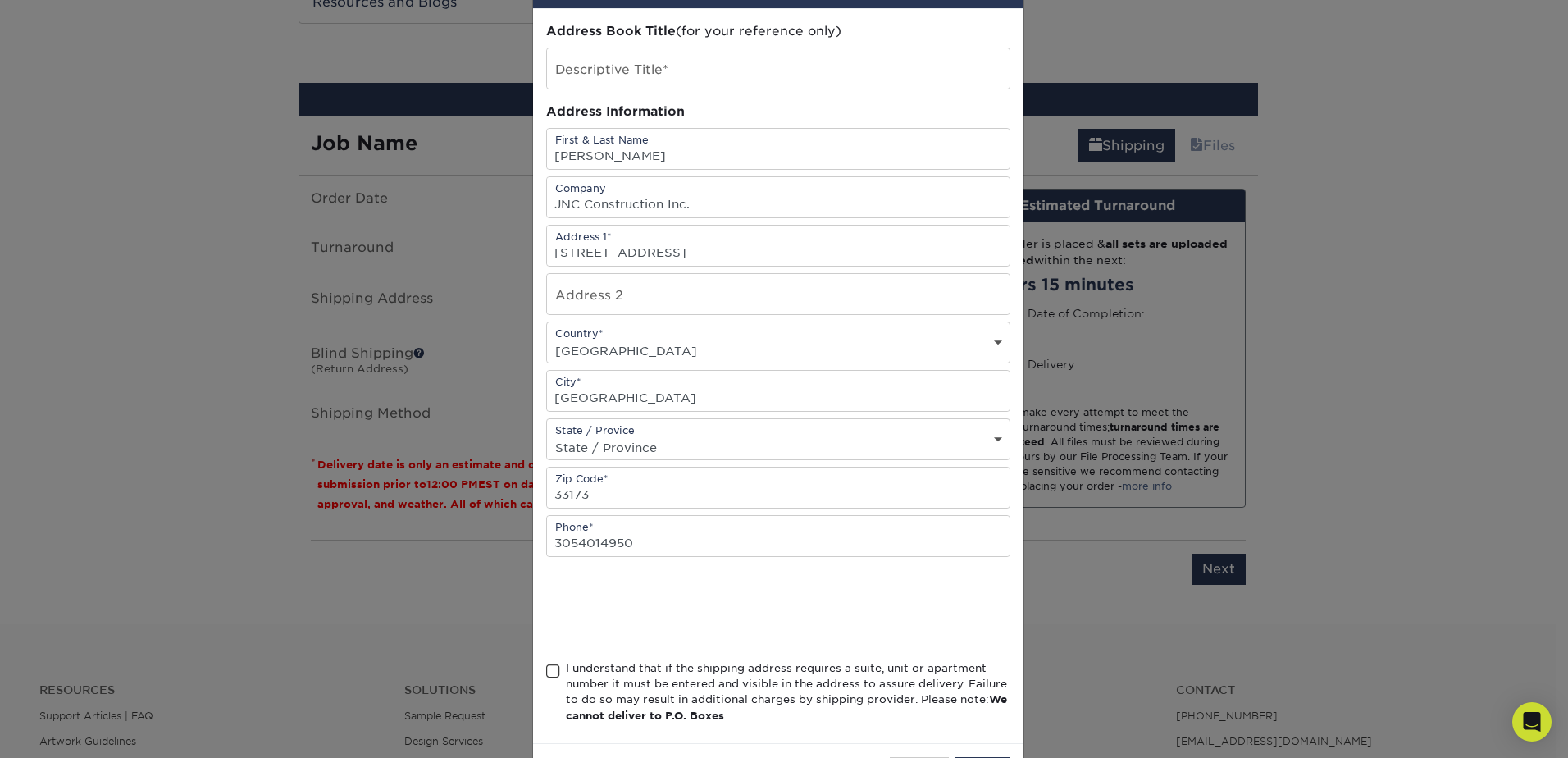
scroll to position [52, 0]
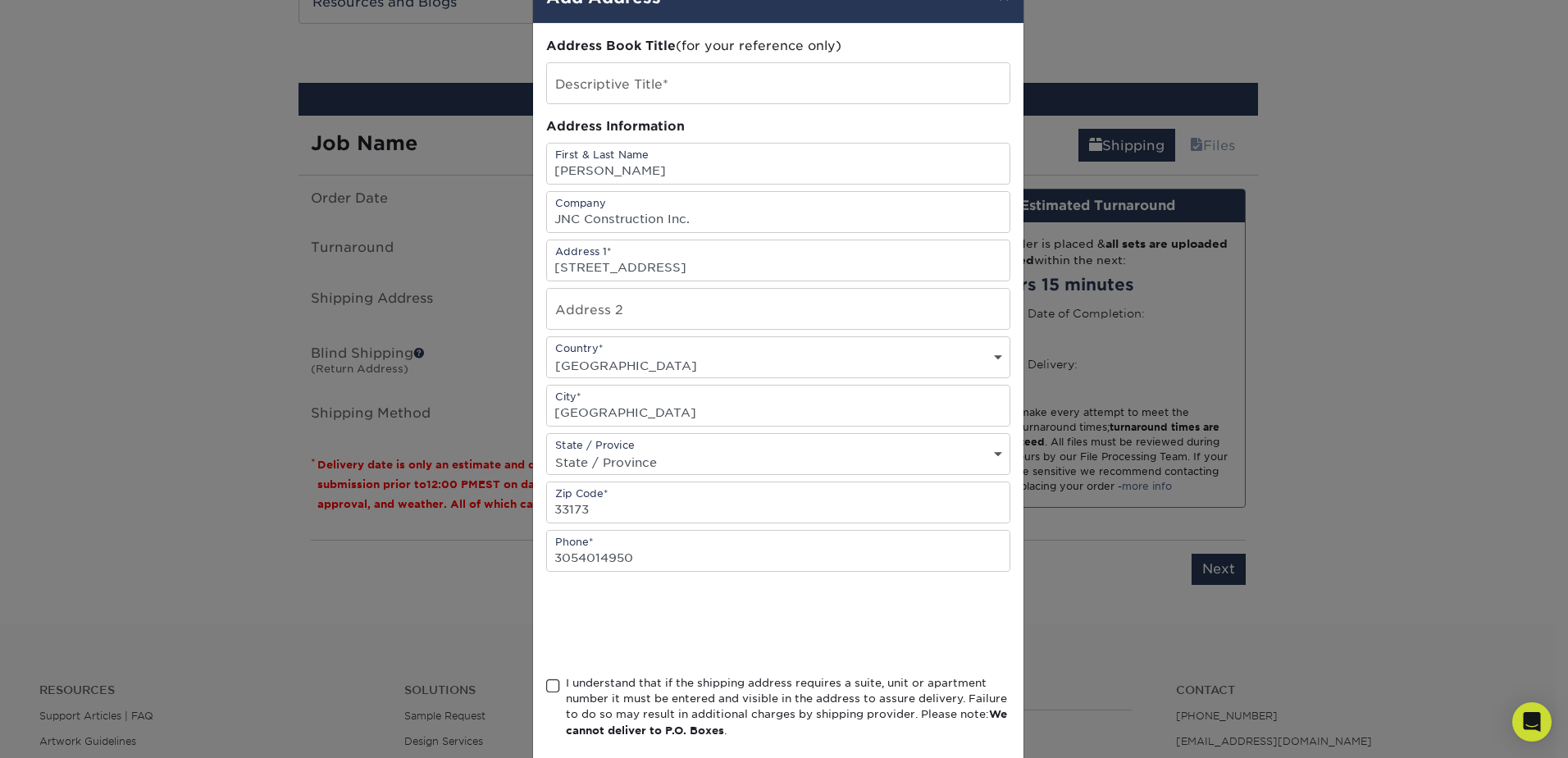
click at [559, 677] on div "I understand that if the shipping address requires a suite, unit or apartment n…" at bounding box center [778, 710] width 464 height 71
click at [546, 687] on span at bounding box center [553, 686] width 14 height 16
click at [0, 0] on input "I understand that if the shipping address requires a suite, unit or apartment n…" at bounding box center [0, 0] width 0 height 0
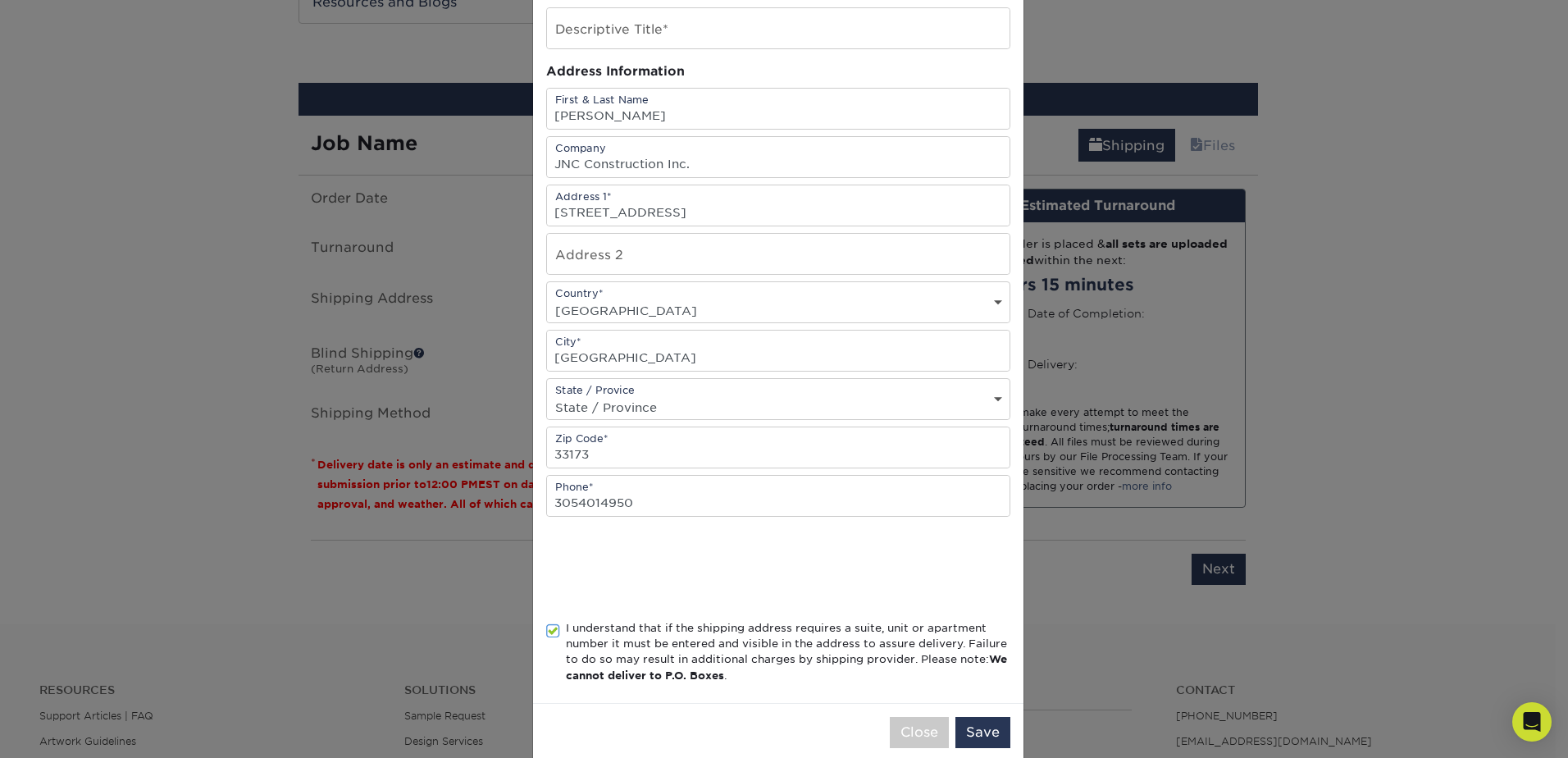
scroll to position [134, 0]
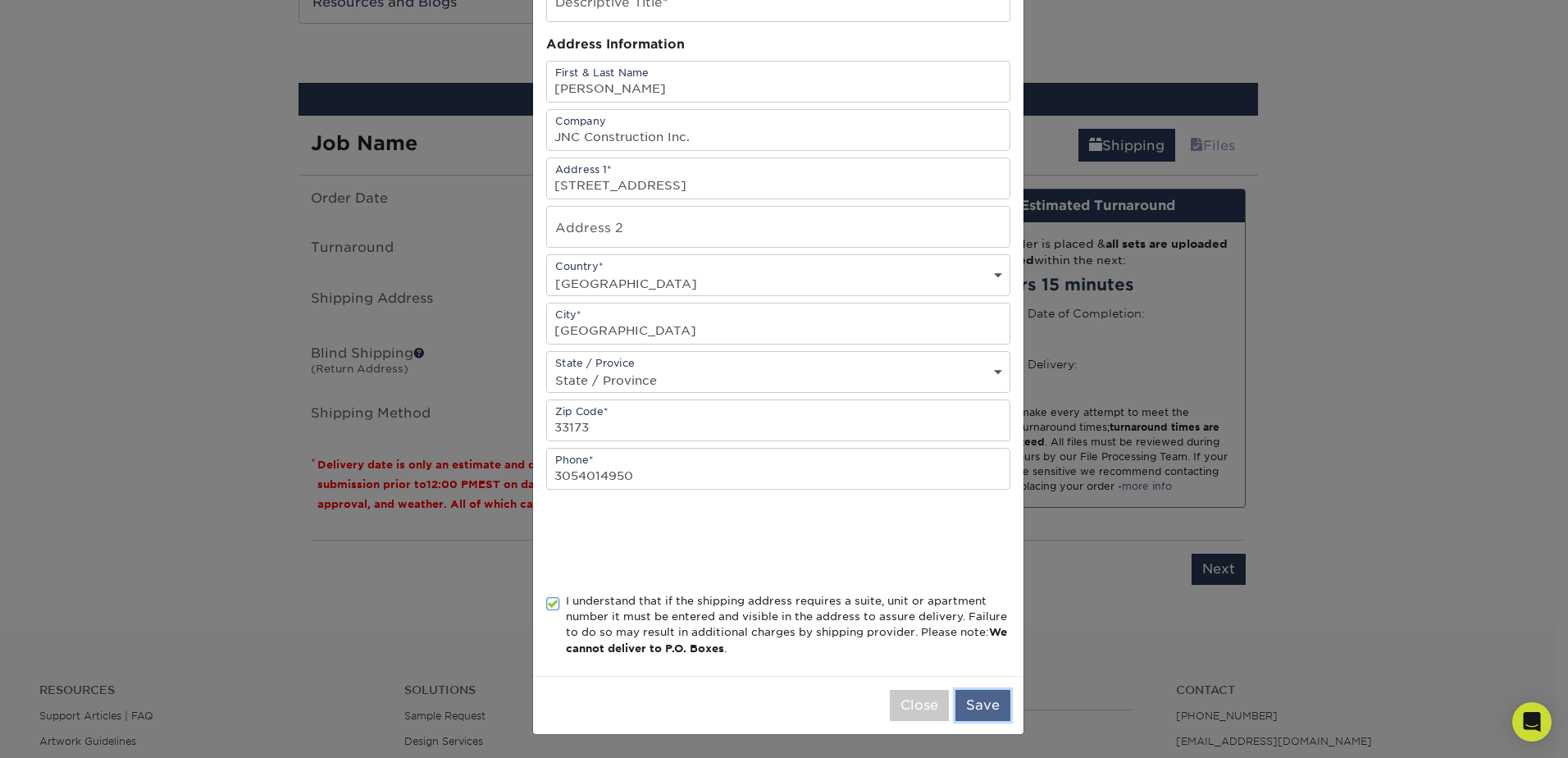
click at [988, 700] on button "Save" at bounding box center [983, 705] width 55 height 32
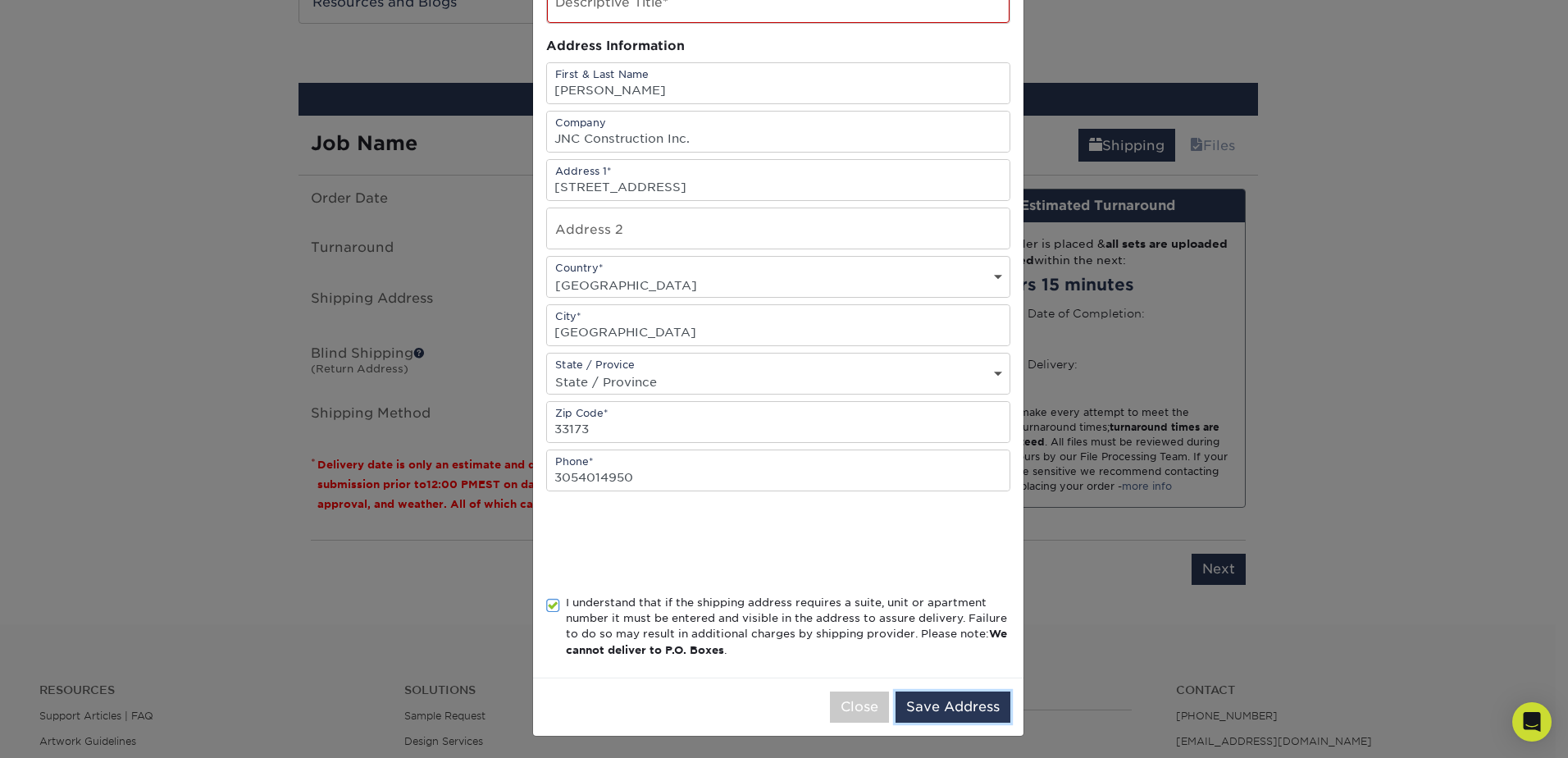
scroll to position [136, 0]
click at [925, 710] on button "Save Address" at bounding box center [953, 705] width 115 height 32
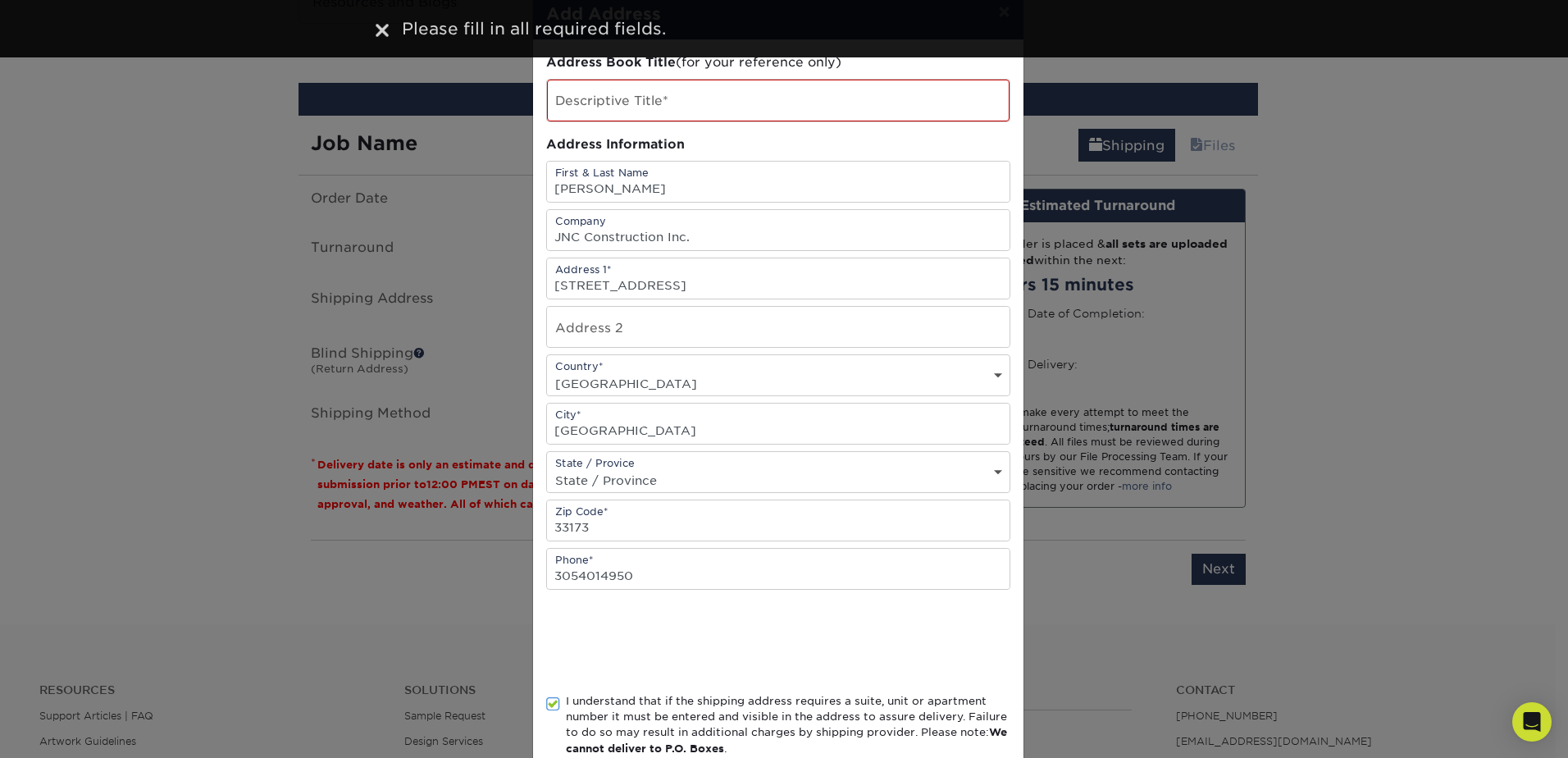
scroll to position [0, 0]
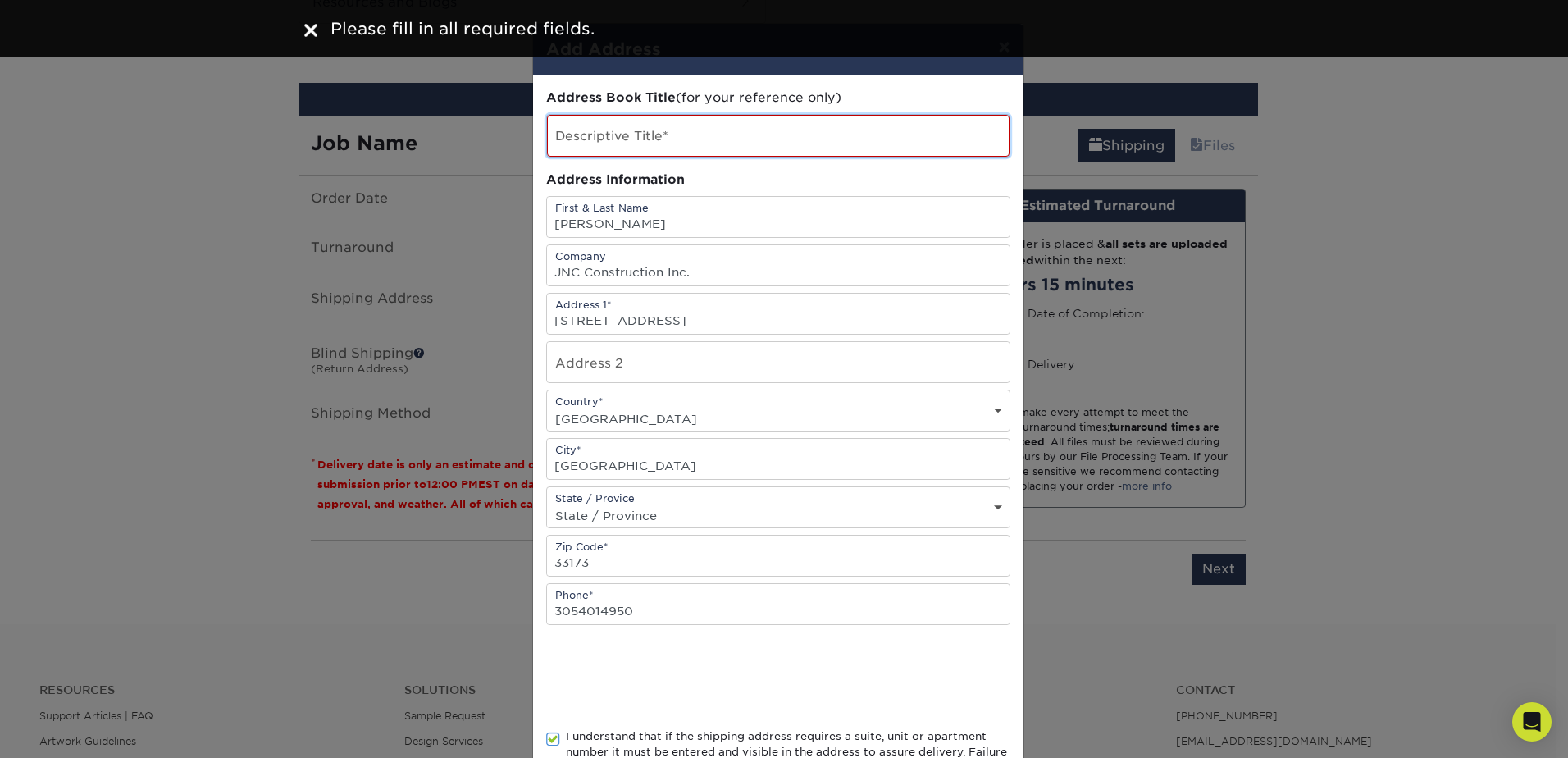
click at [692, 134] on input "text" at bounding box center [778, 136] width 462 height 42
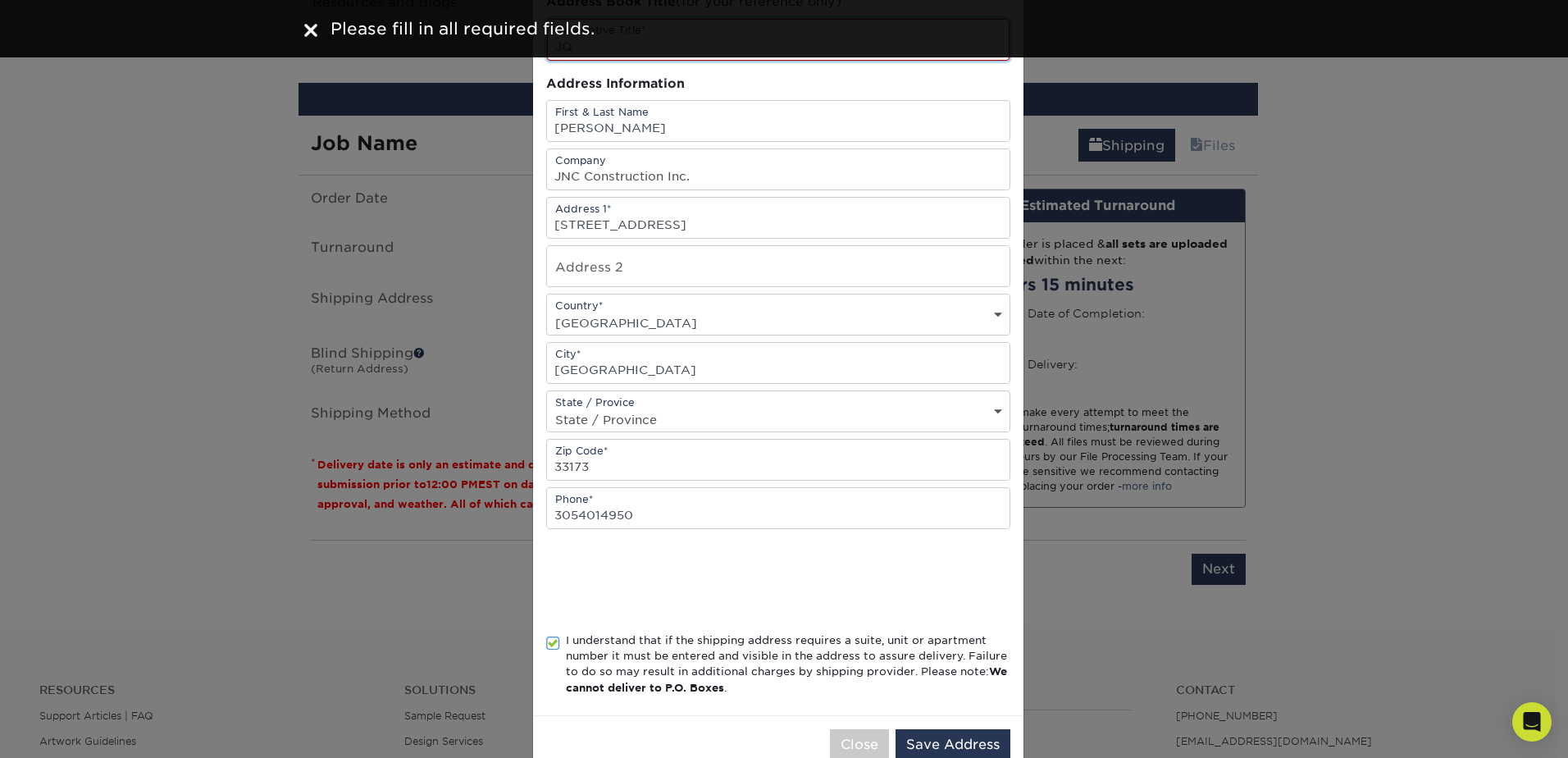
scroll to position [136, 0]
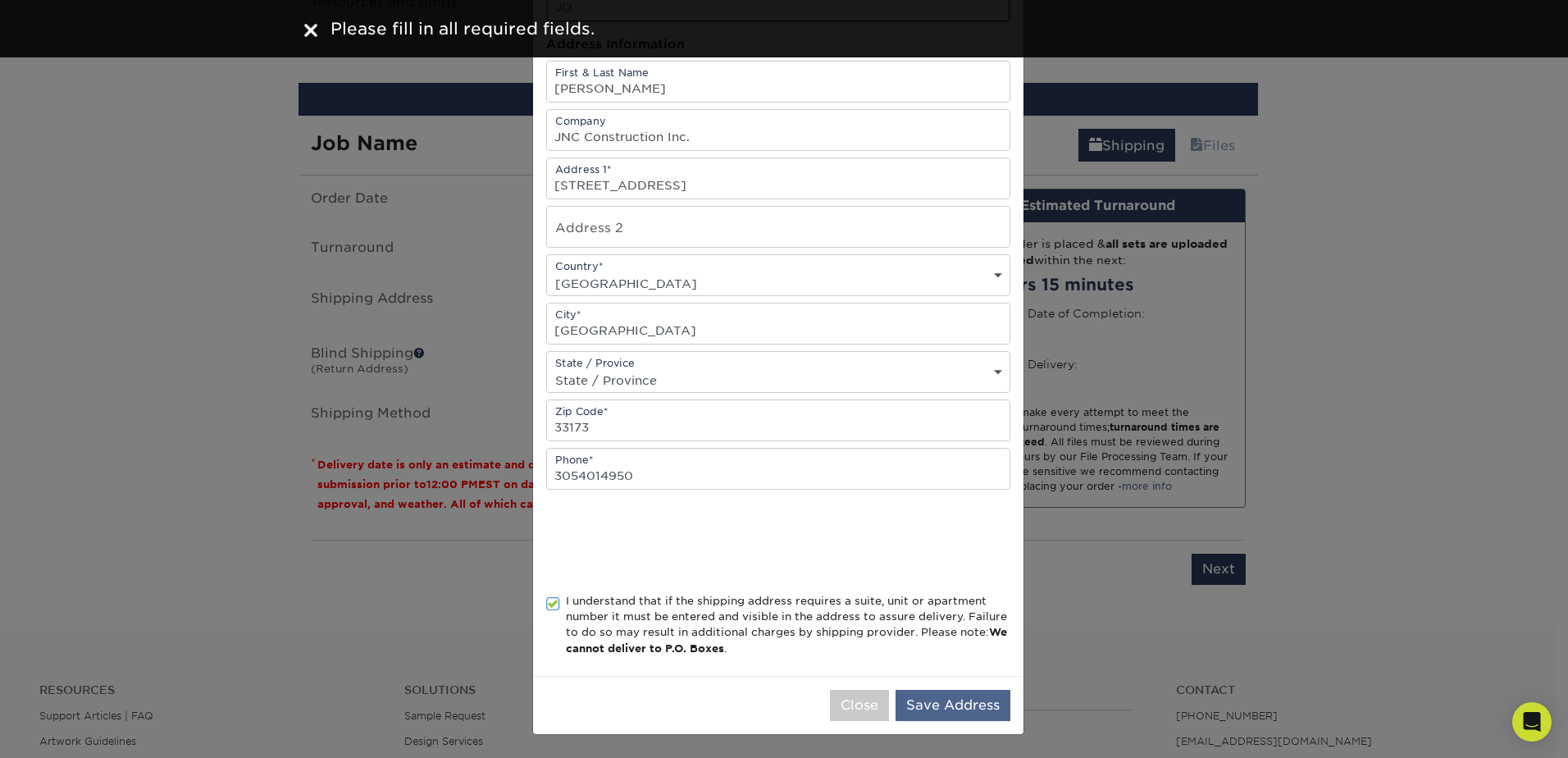
type input "JQ"
click at [949, 699] on button "Save Address" at bounding box center [953, 705] width 115 height 32
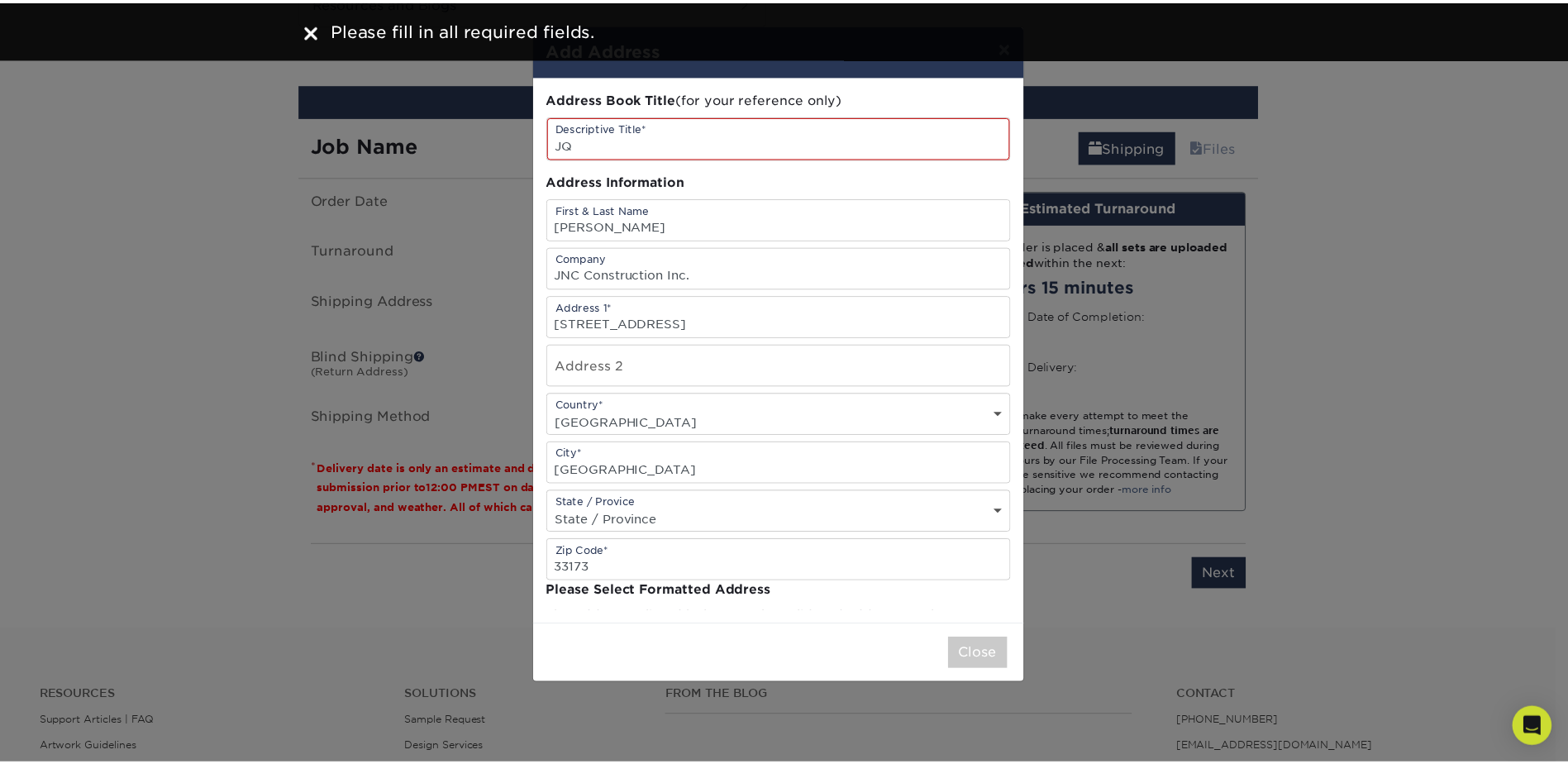
scroll to position [0, 0]
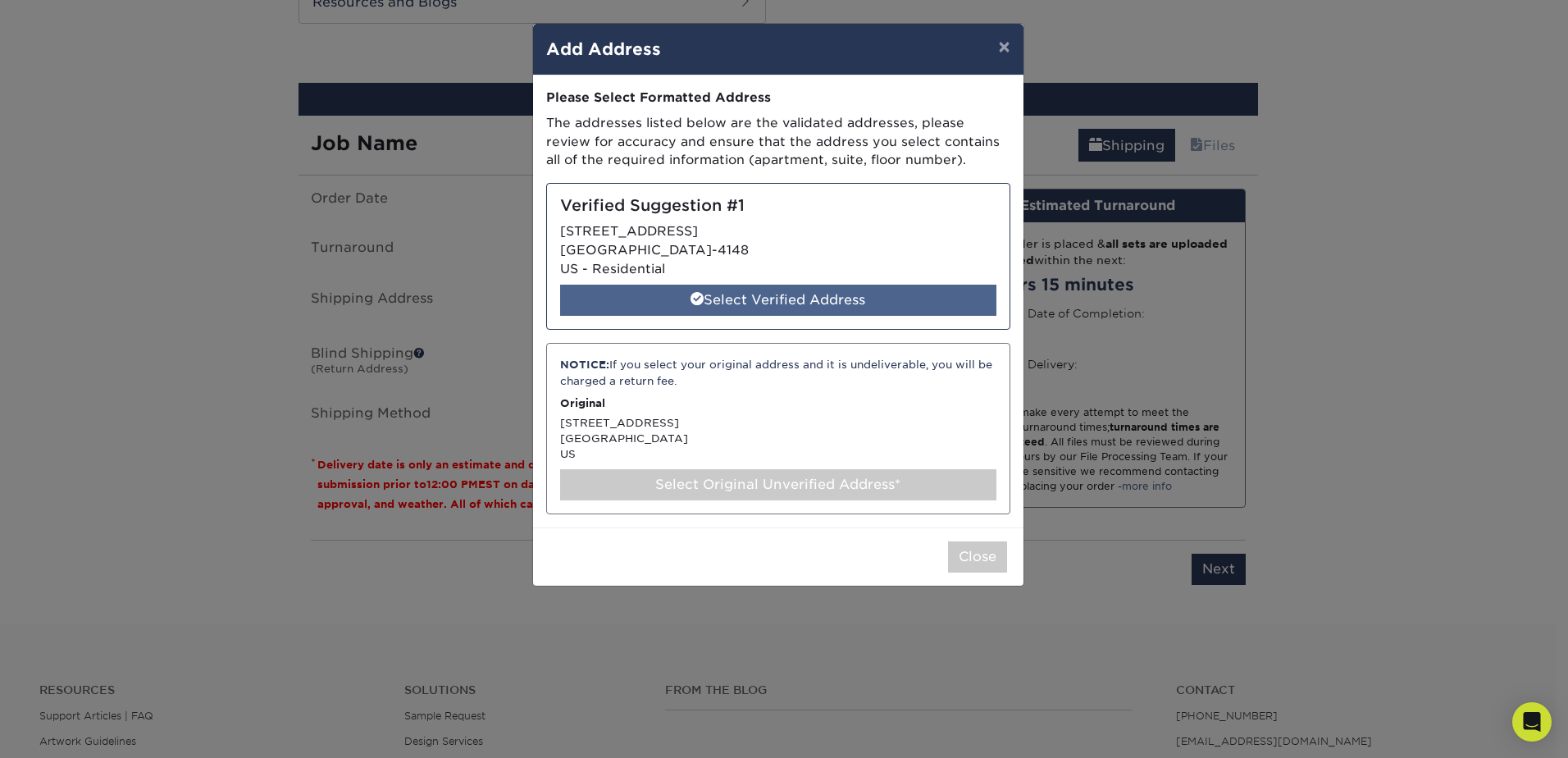
click at [767, 299] on div "Select Verified Address" at bounding box center [778, 300] width 436 height 32
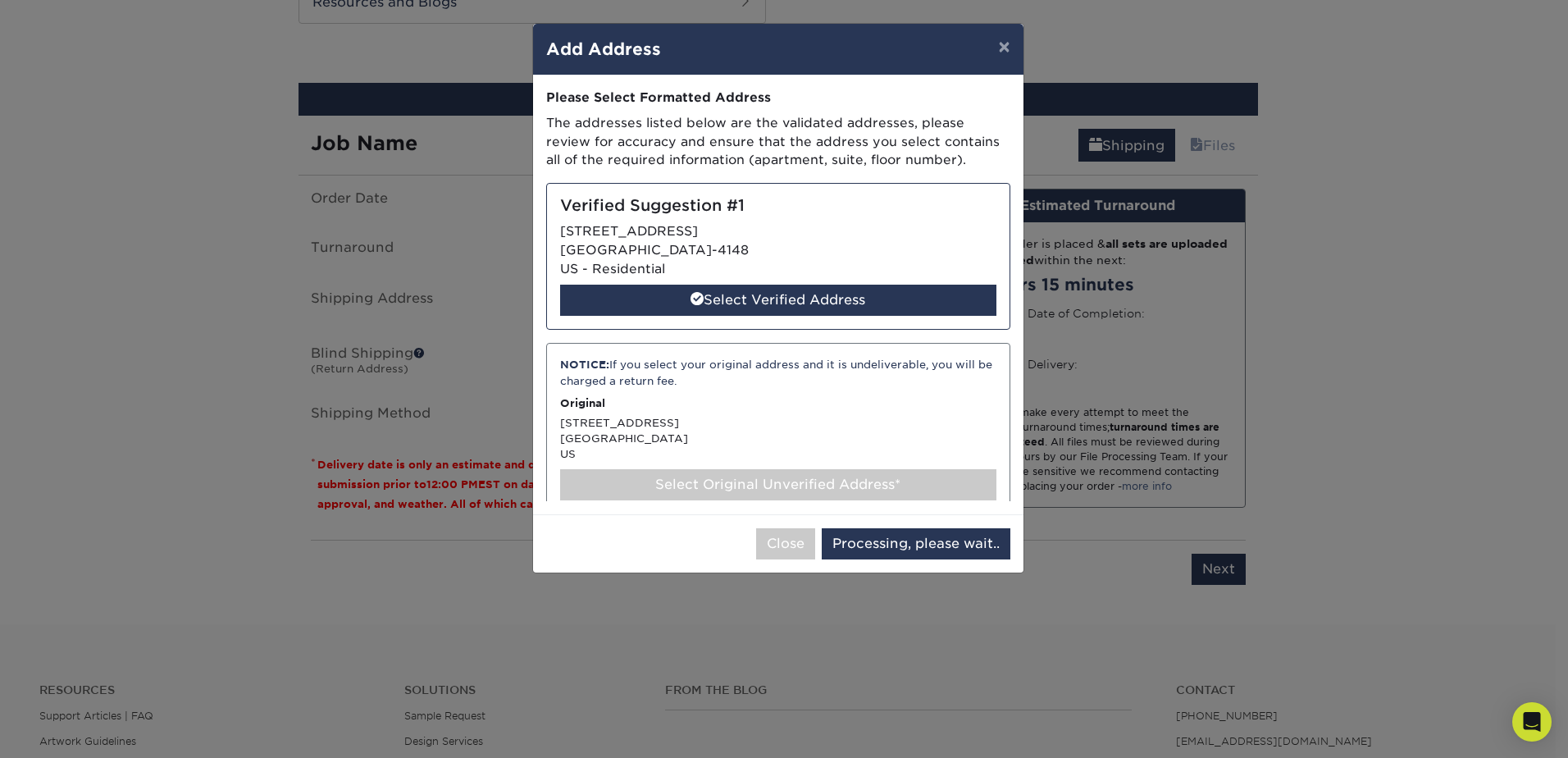
select select "286465"
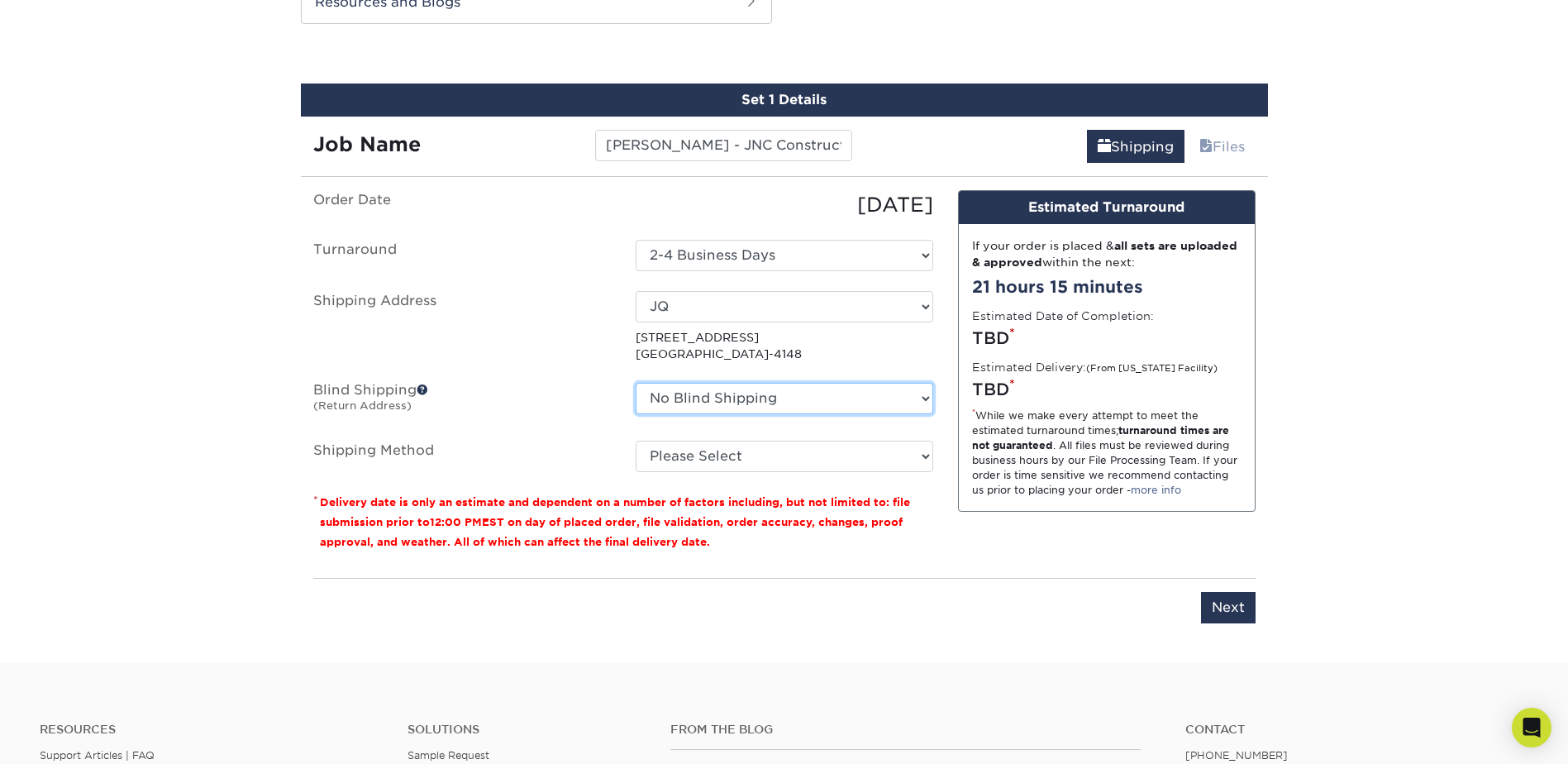
click at [765, 396] on select "No Blind Shipping + Add New Address" at bounding box center [784, 399] width 297 height 32
click at [761, 452] on select "Please Select Ground Shipping (+$7.84) 3 Day Shipping Service (+$20.22) 2 Day A…" at bounding box center [784, 456] width 297 height 32
select select "03"
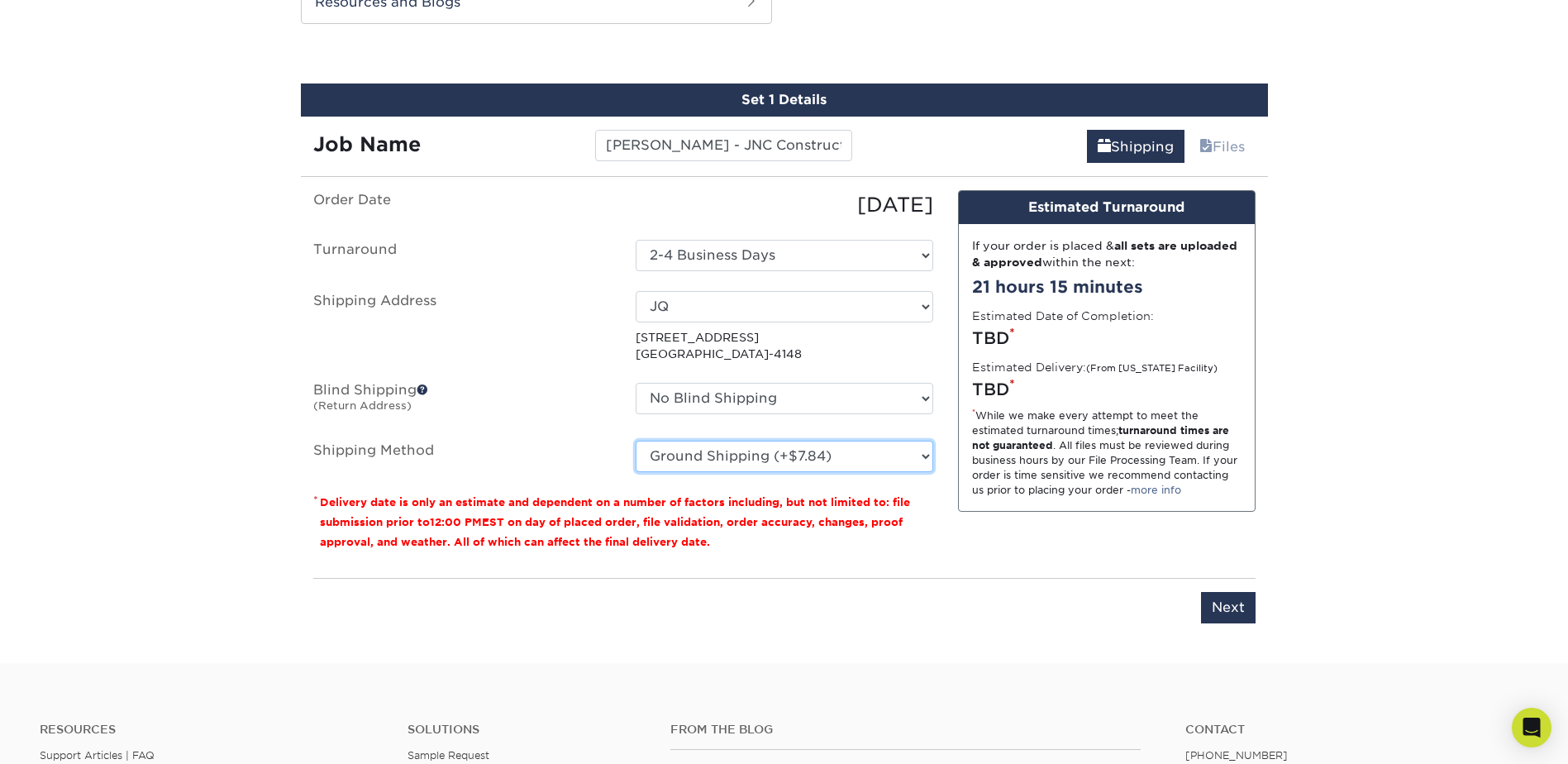
click at [635, 440] on select "Please Select Ground Shipping (+$7.84) 3 Day Shipping Service (+$20.22) 2 Day A…" at bounding box center [784, 456] width 297 height 32
click at [826, 587] on div "Please enter job name and select desired turnaround time, shipping address and …" at bounding box center [784, 601] width 942 height 46
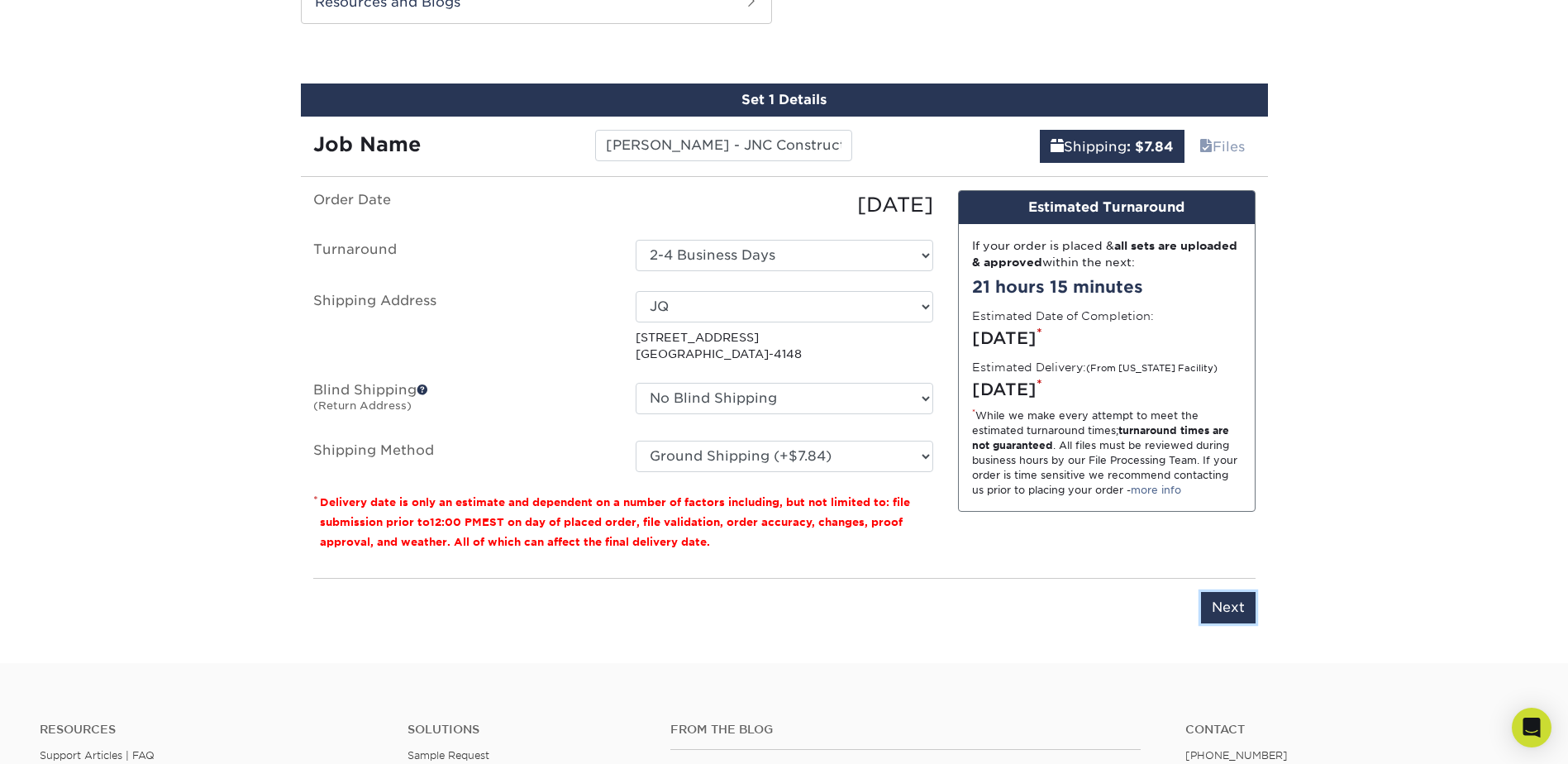
click at [1239, 616] on input "Next" at bounding box center [1228, 608] width 55 height 32
